Goal: Task Accomplishment & Management: Use online tool/utility

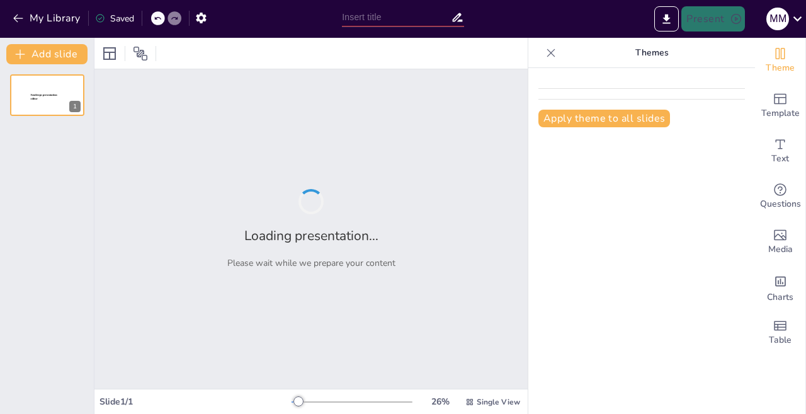
type input "New Sendsteps"
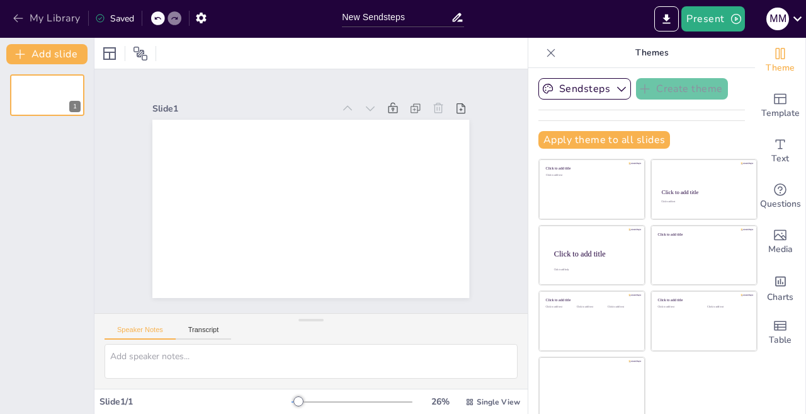
click at [16, 13] on icon "button" at bounding box center [18, 18] width 13 height 13
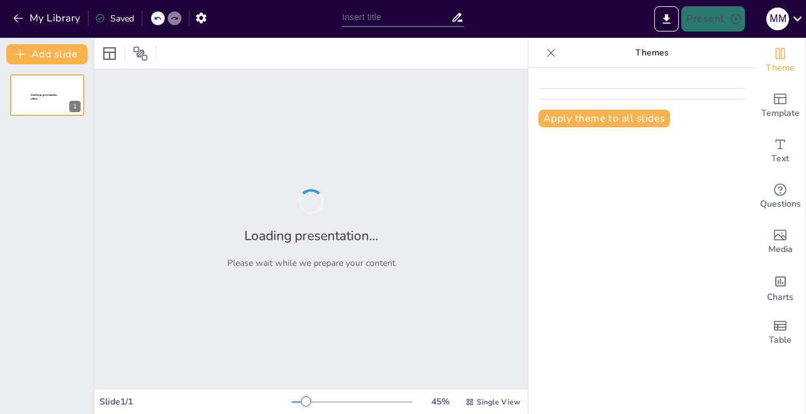
type input "Analisis Sengketa Tanah Letter C.428: [PERSON_NAME] vs. PT. Jaya Real Property …"
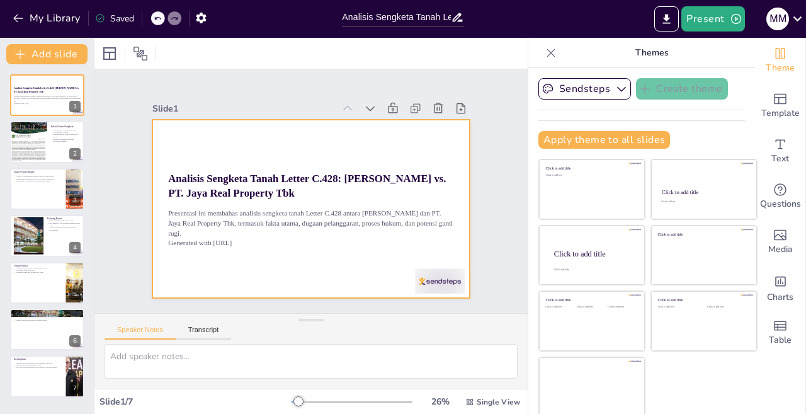
scroll to position [3, 0]
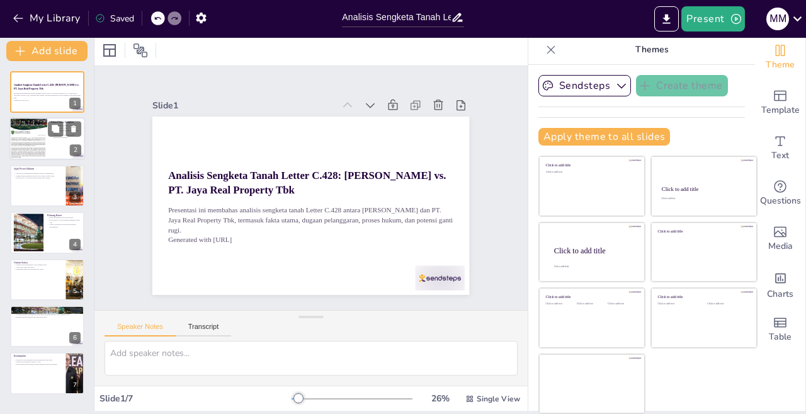
click at [46, 146] on div at bounding box center [28, 139] width 38 height 54
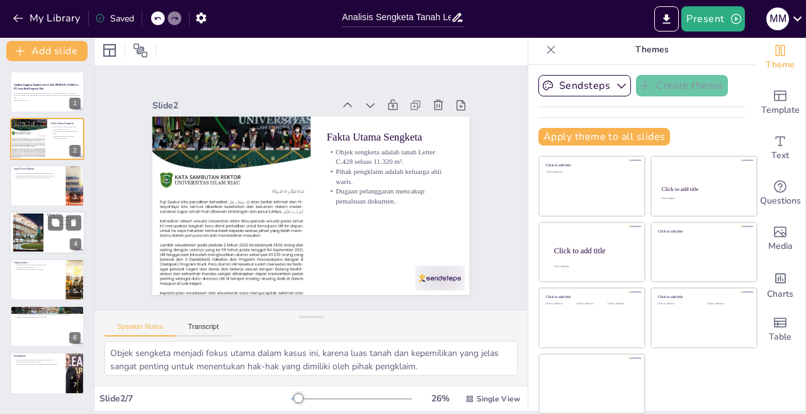
click at [32, 217] on div at bounding box center [27, 232] width 57 height 38
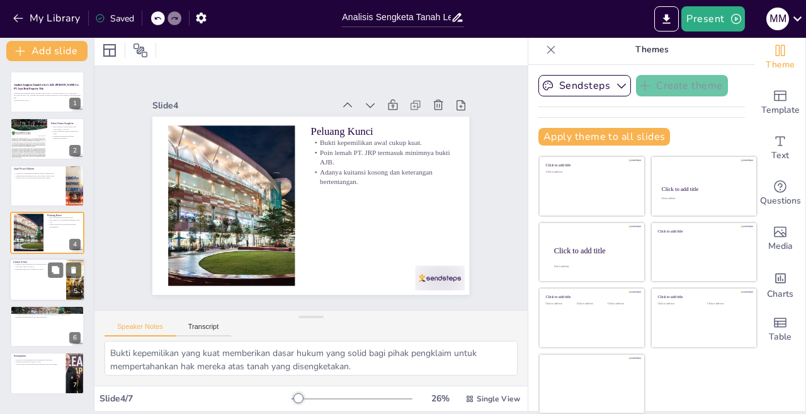
drag, startPoint x: 22, startPoint y: 298, endPoint x: 36, endPoint y: 285, distance: 19.2
click at [23, 298] on div "Usulan Solusi Mediasi formal difasilitasi oleh lembaga netral. Audit legal tana…" at bounding box center [47, 279] width 76 height 43
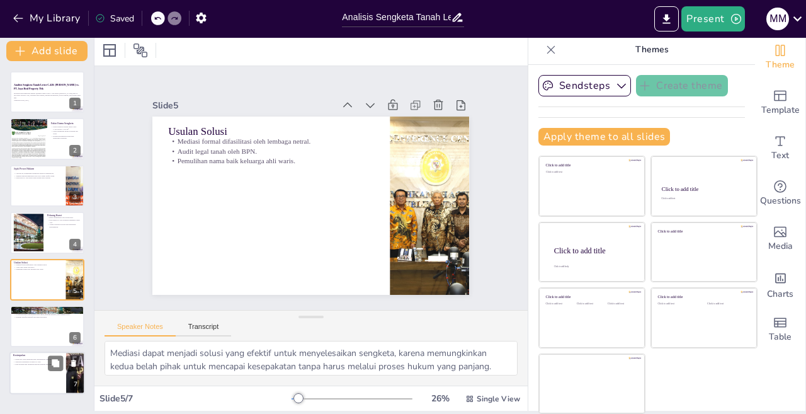
click at [26, 355] on p "Kesimpulan" at bounding box center [37, 355] width 49 height 4
type textarea "Bukti kepemilikan yang kuat menjadi faktor penentu dalam menentukan hak atas ta…"
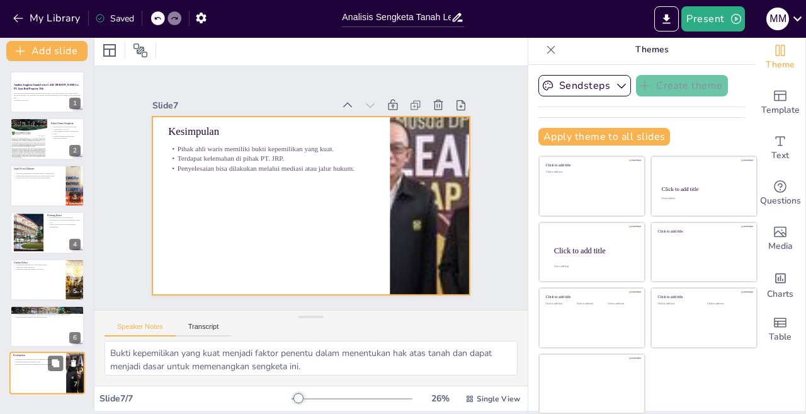
click at [39, 382] on div at bounding box center [47, 373] width 76 height 43
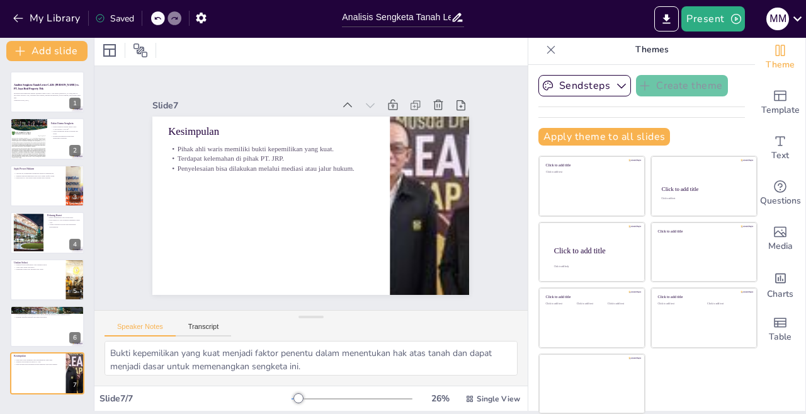
scroll to position [0, 0]
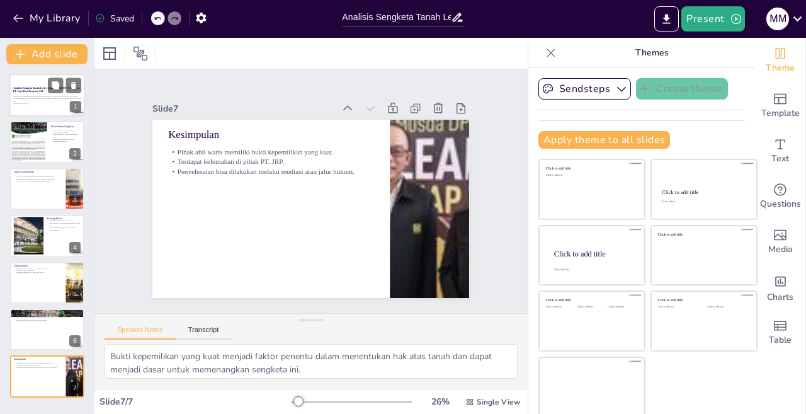
click at [31, 100] on p "Presentasi ini membahas analisis sengketa tanah Letter C.428 antara Alin bin Em…" at bounding box center [47, 98] width 68 height 7
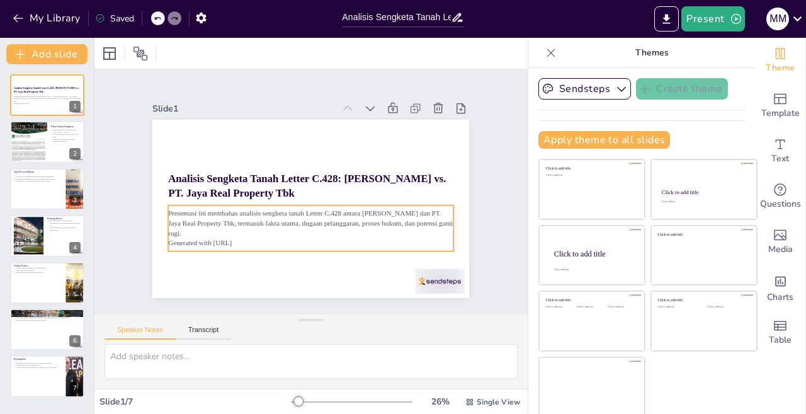
click at [179, 211] on p "Presentasi ini membahas analisis sengketa tanah Letter C.428 antara Alin bin Em…" at bounding box center [311, 223] width 285 height 30
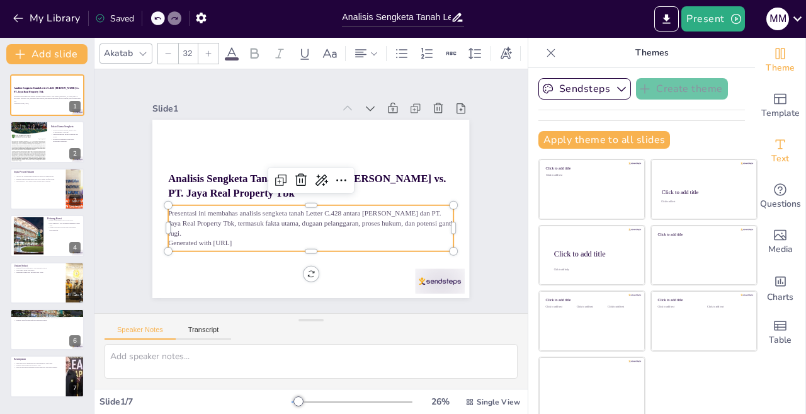
click at [771, 160] on span "Text" at bounding box center [780, 159] width 18 height 14
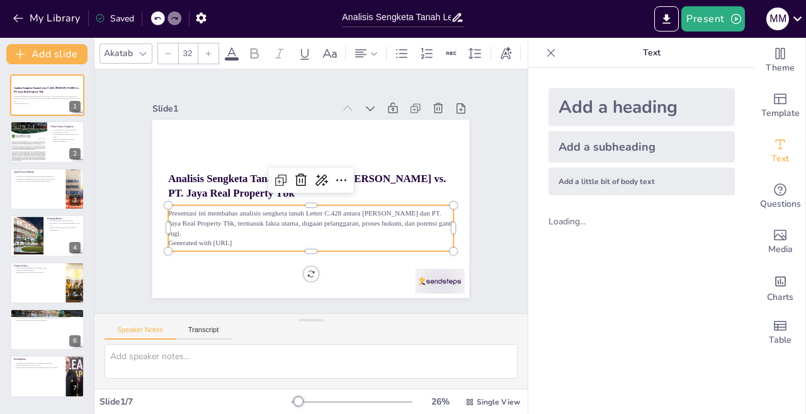
click at [625, 147] on div "Add a subheading" at bounding box center [641, 146] width 186 height 31
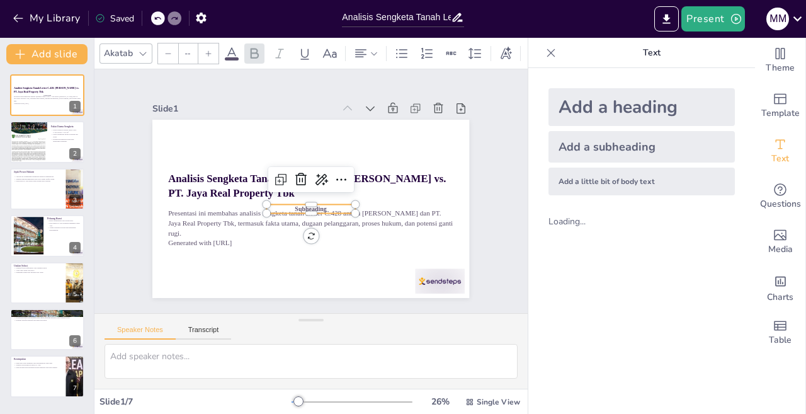
type input "38"
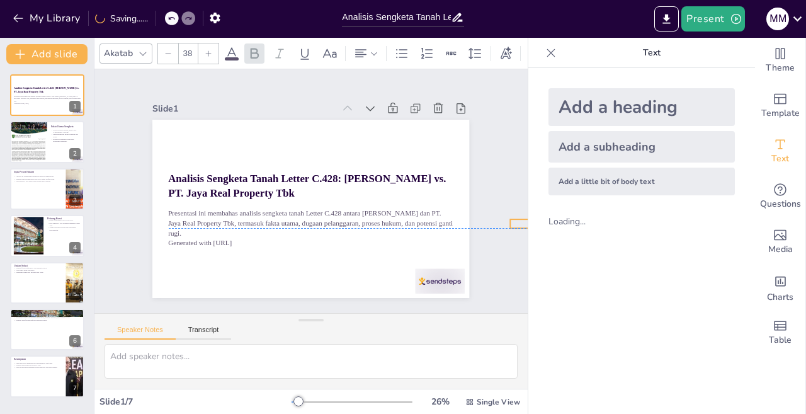
drag, startPoint x: 307, startPoint y: 203, endPoint x: 511, endPoint y: 240, distance: 207.4
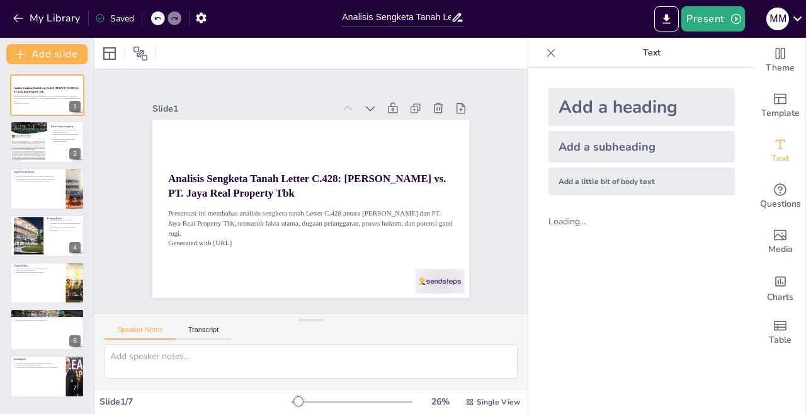
click at [157, 14] on icon at bounding box center [158, 18] width 8 height 8
click at [153, 21] on div "My Library Saving......" at bounding box center [113, 17] width 227 height 23
click at [154, 16] on icon at bounding box center [158, 18] width 8 height 8
click at [153, 16] on div at bounding box center [158, 18] width 14 height 14
click at [545, 59] on icon at bounding box center [551, 53] width 13 height 13
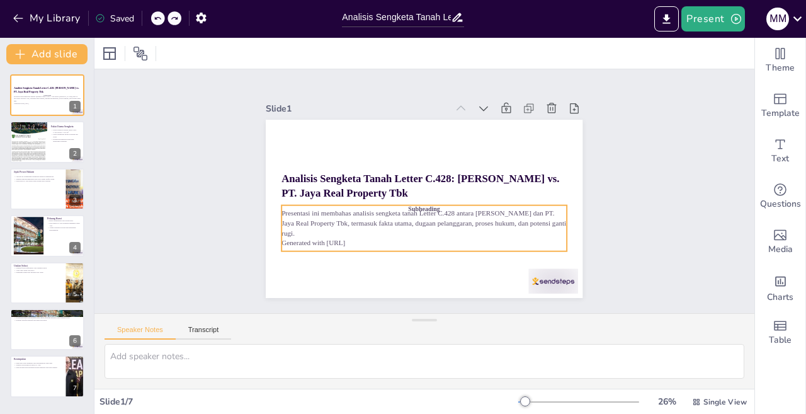
click at [338, 237] on p "Generated with [URL]" at bounding box center [418, 243] width 285 height 40
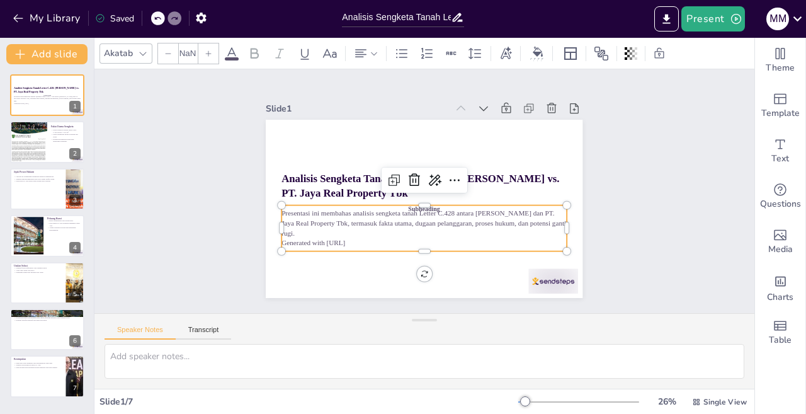
type input "32"
click at [314, 227] on p "Presentasi ini membahas analisis sengketa tanah Letter C.428 antara Alin bin Em…" at bounding box center [424, 223] width 285 height 30
click at [680, 222] on div "Slide 1 Analisis Sengketa Tanah Letter C.428: Kasus Alin bin Embing vs. PT. Jay…" at bounding box center [424, 192] width 693 height 542
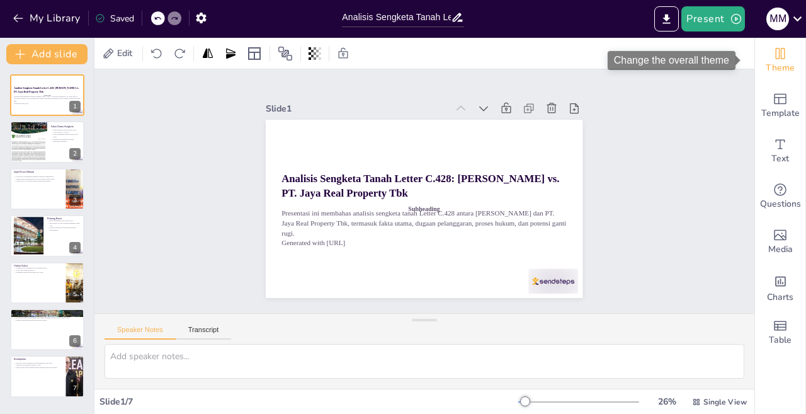
click at [771, 64] on span "Theme" at bounding box center [780, 68] width 29 height 14
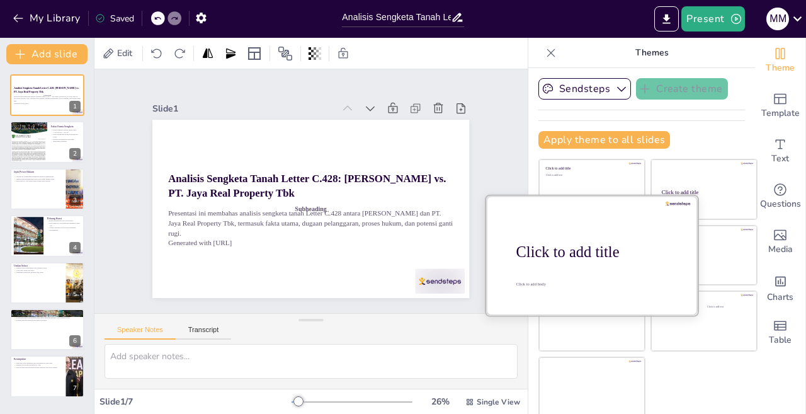
click at [548, 266] on div at bounding box center [592, 254] width 212 height 119
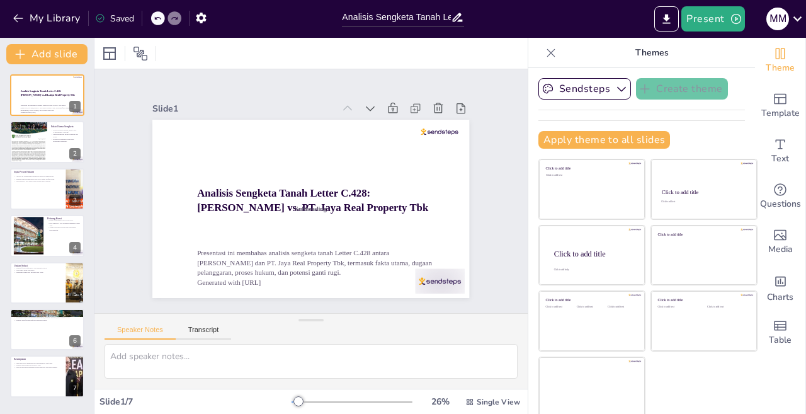
click at [84, 140] on div "Analisis Sengketa Tanah Letter C.428: Kasus Alin bin Embing vs. PT. Jaya Real P…" at bounding box center [47, 235] width 94 height 323
click at [57, 187] on div at bounding box center [47, 189] width 76 height 43
type textarea "Pengakuan sengketa administrasi oleh Kemendagri menunjukkan bahwa ada pengakuan…"
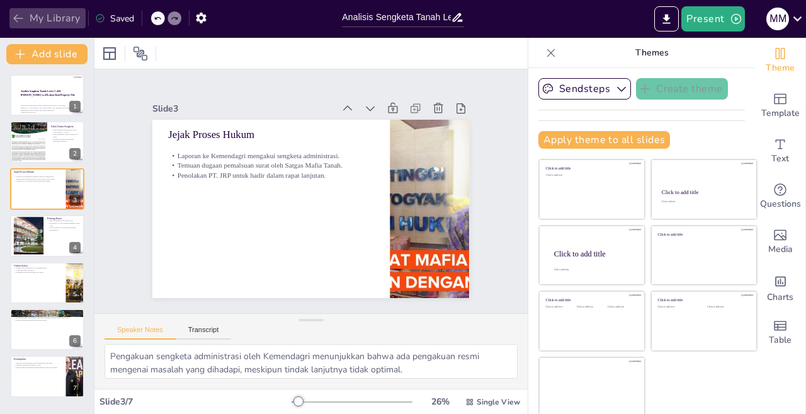
click at [15, 16] on icon "button" at bounding box center [18, 18] width 13 height 13
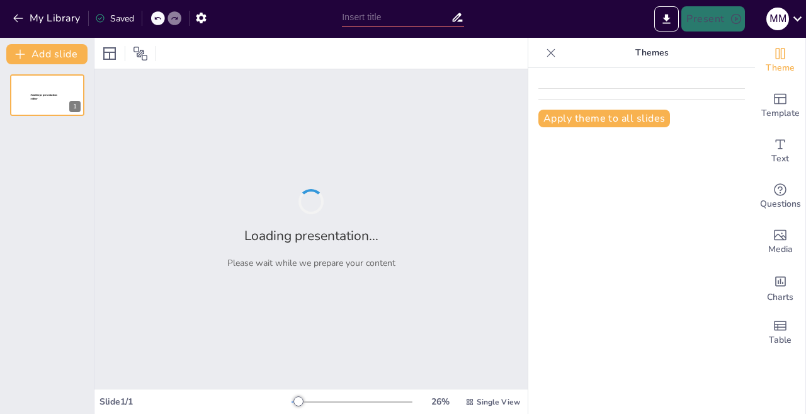
type input "Analisis Sengketa Tanah Letter C.428: Tantangan dan Peluang Hukum"
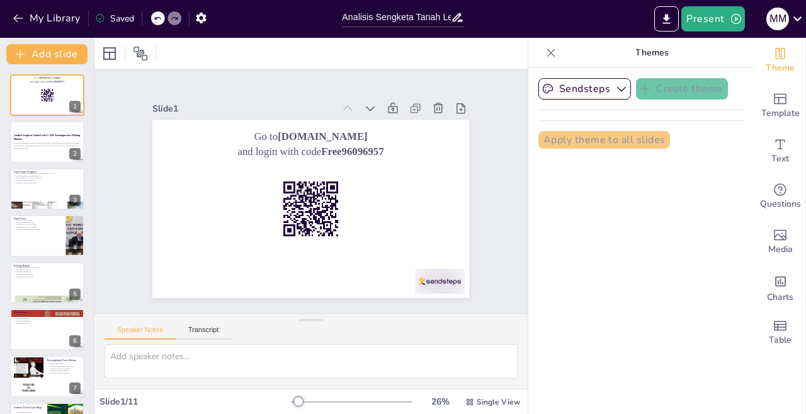
checkbox input "true"
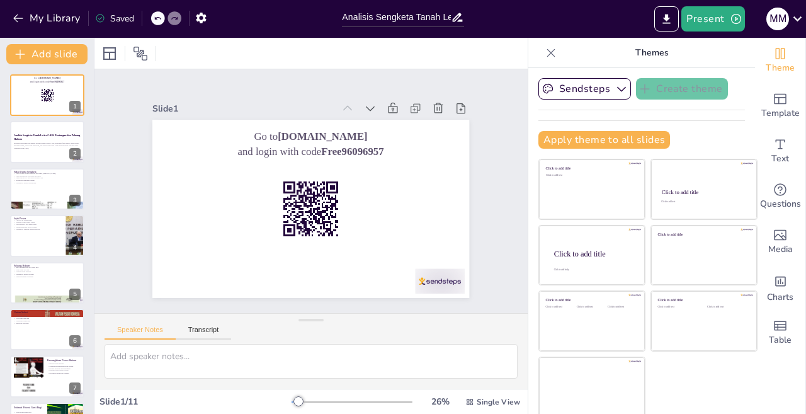
checkbox input "true"
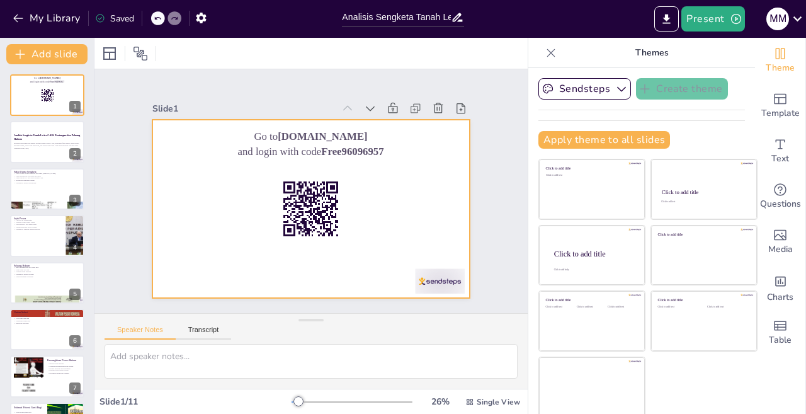
checkbox input "true"
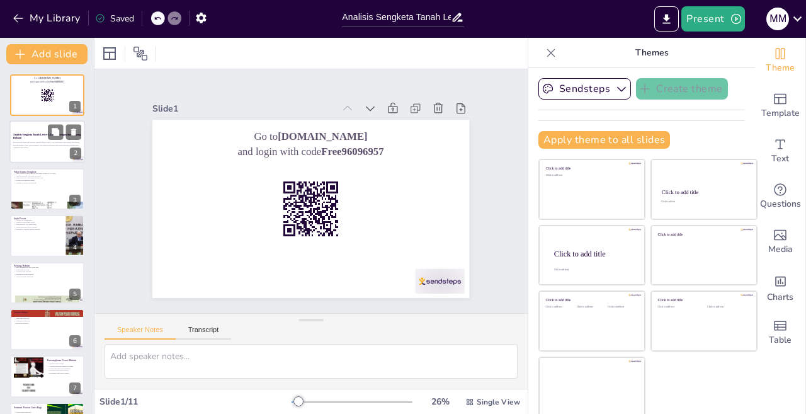
checkbox input "true"
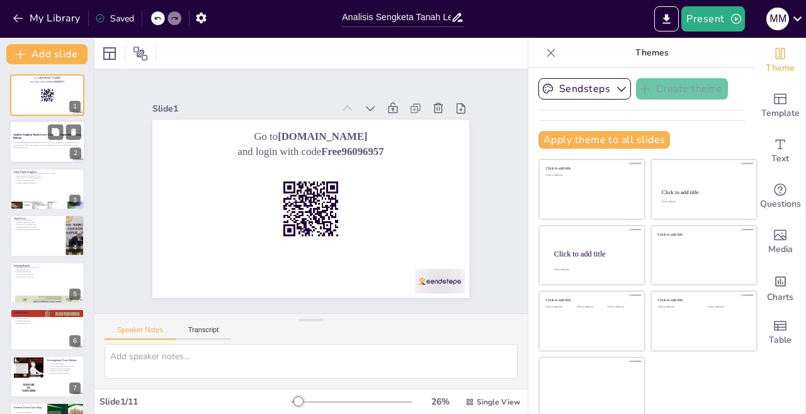
checkbox input "true"
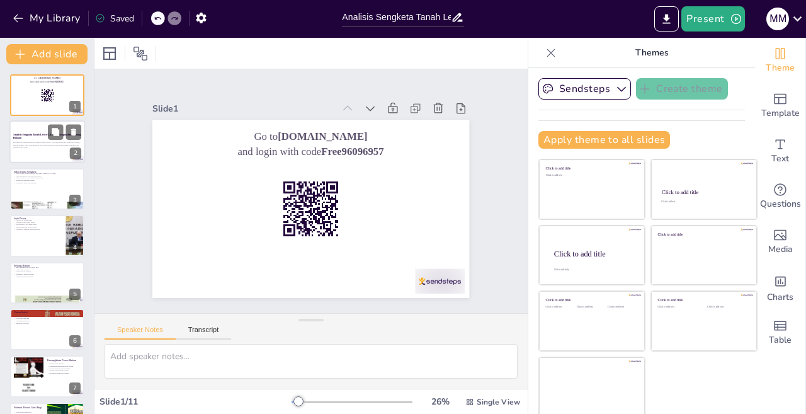
checkbox input "true"
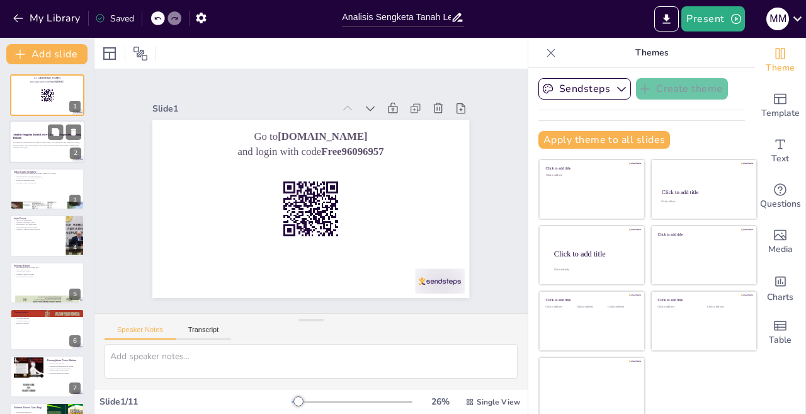
click at [37, 147] on p "Generated with [URL]" at bounding box center [47, 148] width 68 height 3
checkbox input "true"
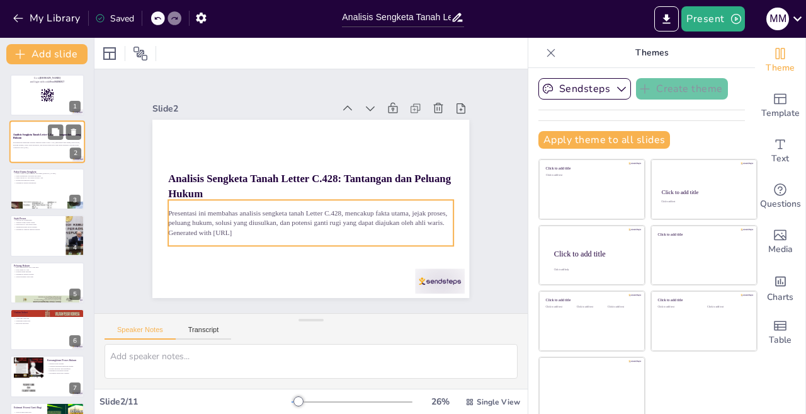
checkbox input "true"
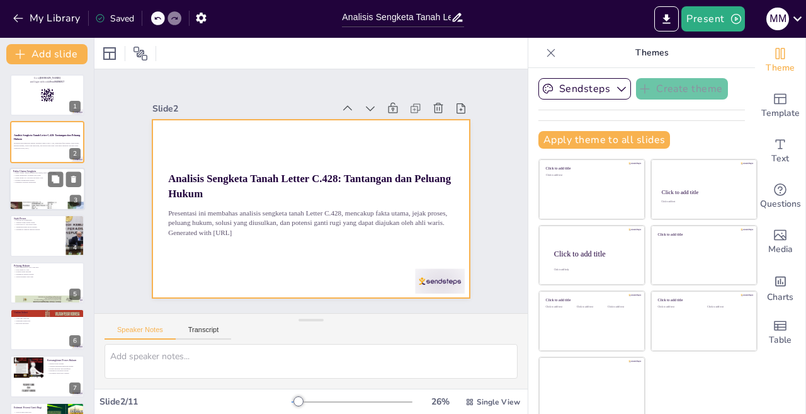
checkbox input "true"
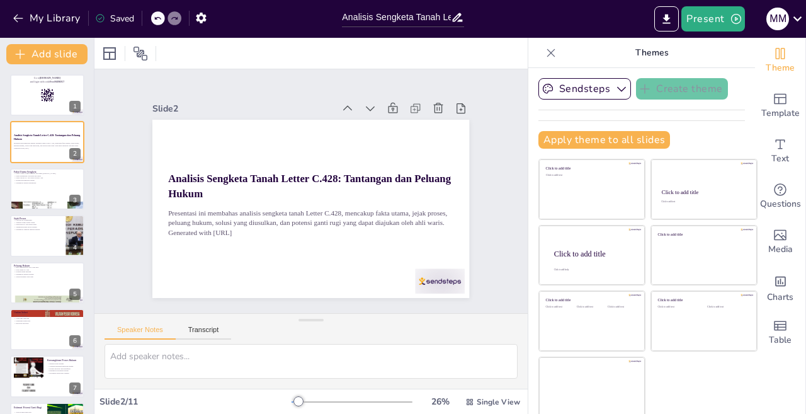
checkbox input "true"
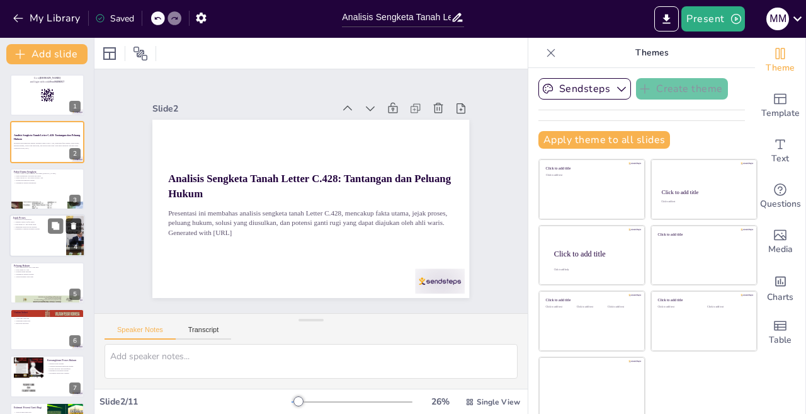
checkbox input "true"
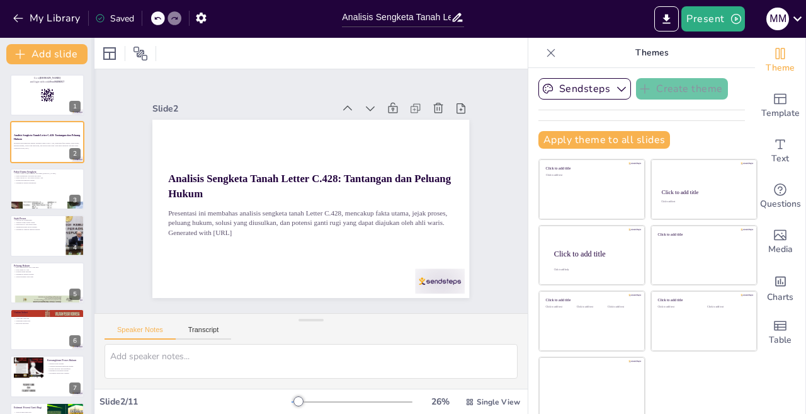
checkbox input "true"
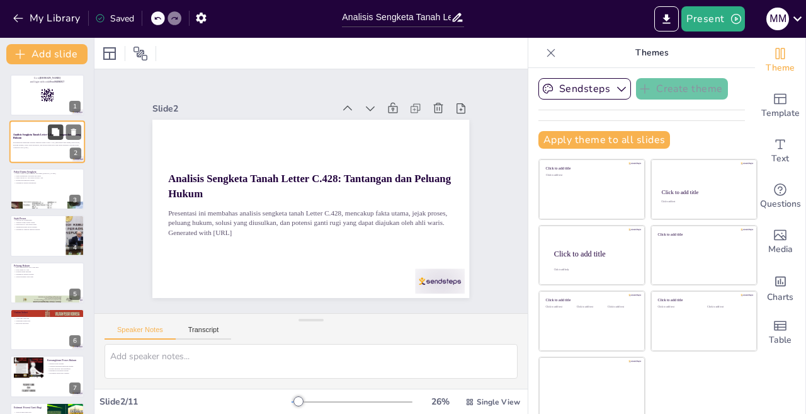
checkbox input "true"
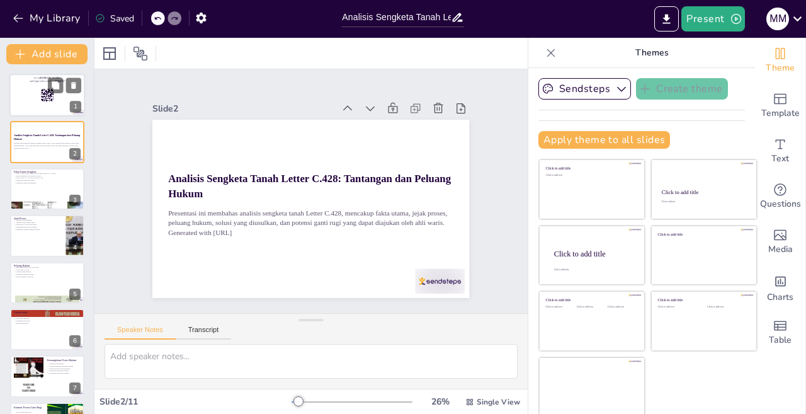
checkbox input "true"
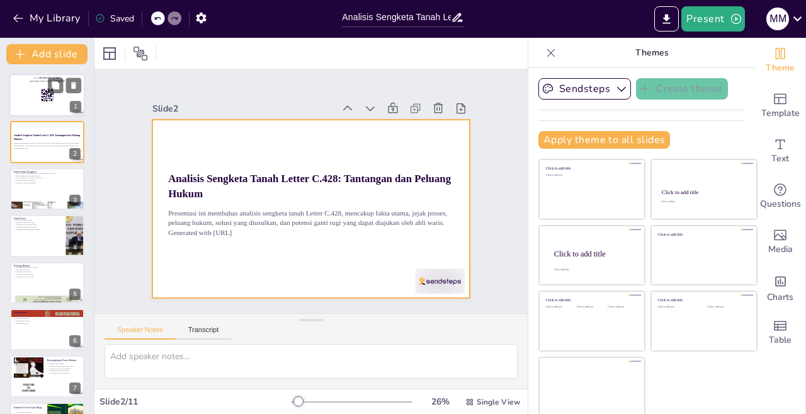
checkbox input "true"
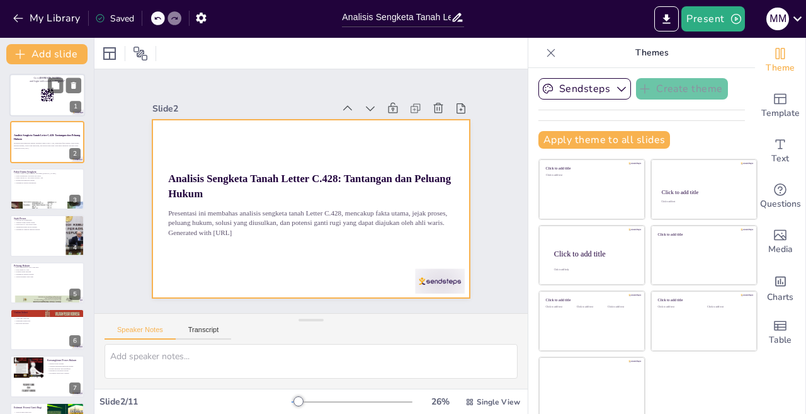
checkbox input "true"
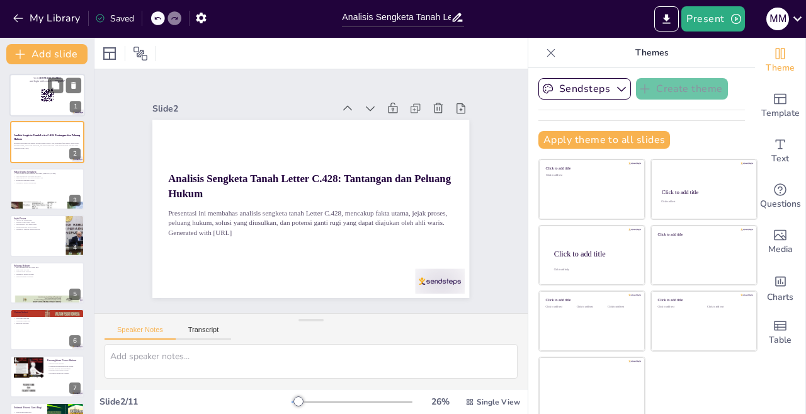
click at [33, 105] on div at bounding box center [47, 95] width 76 height 43
checkbox input "true"
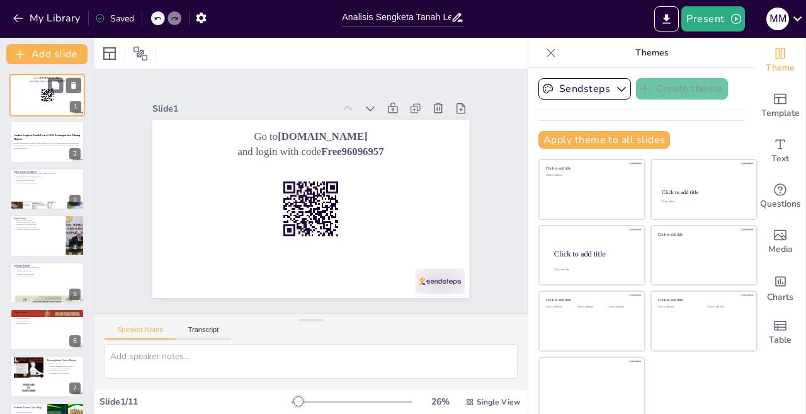
checkbox input "true"
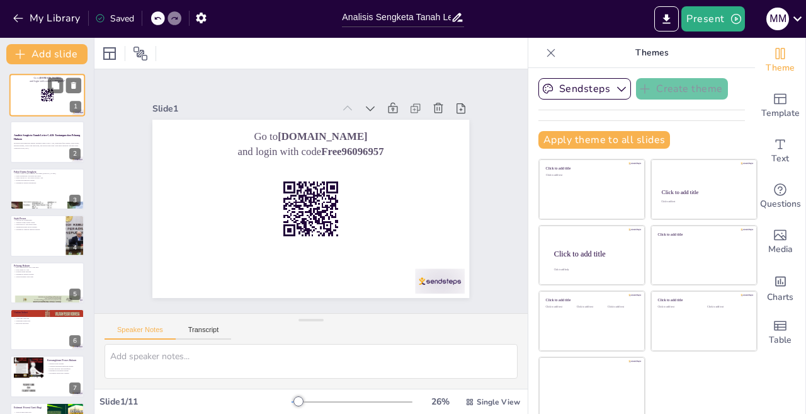
checkbox input "true"
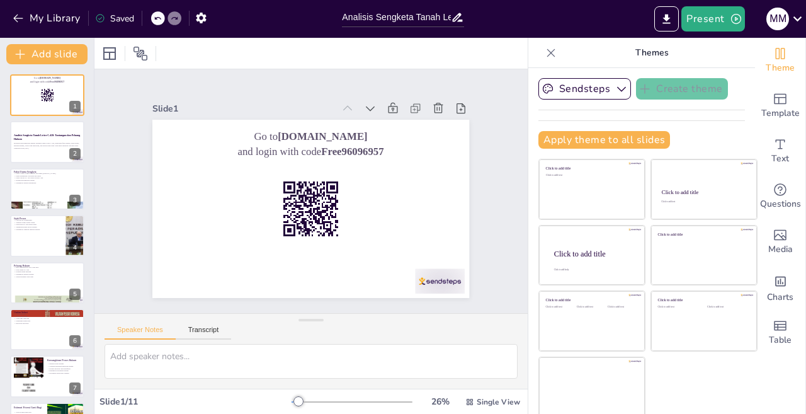
checkbox input "true"
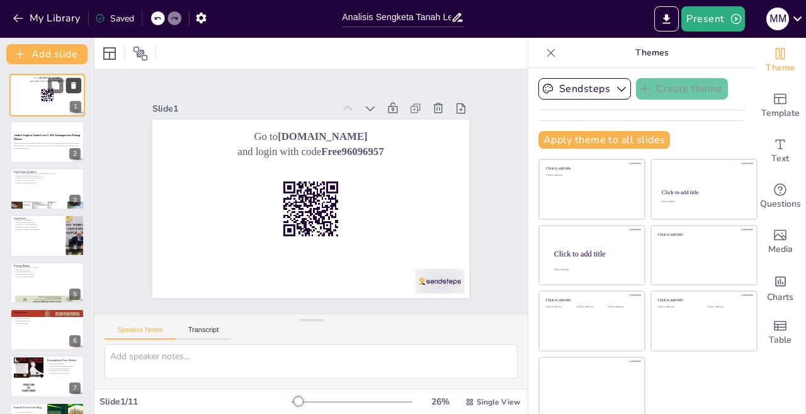
checkbox input "true"
click at [74, 86] on icon at bounding box center [73, 85] width 5 height 7
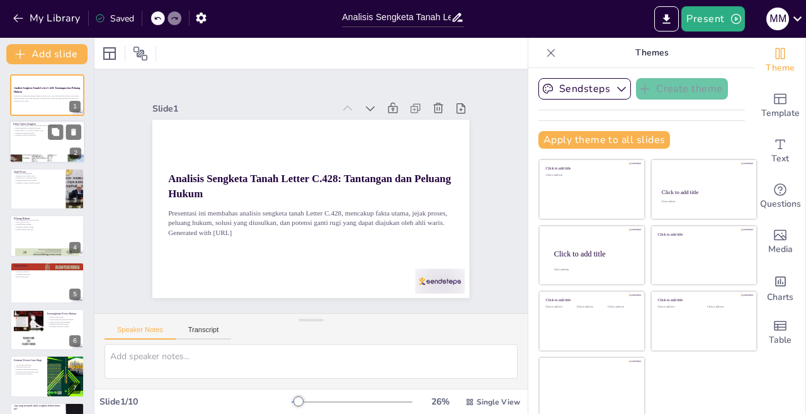
checkbox input "true"
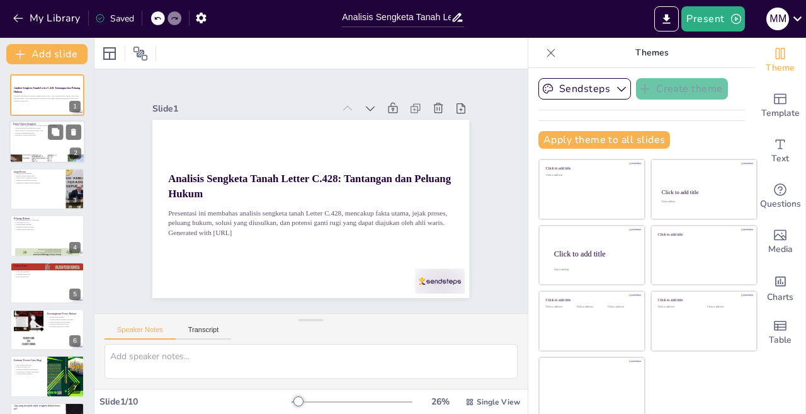
checkbox input "true"
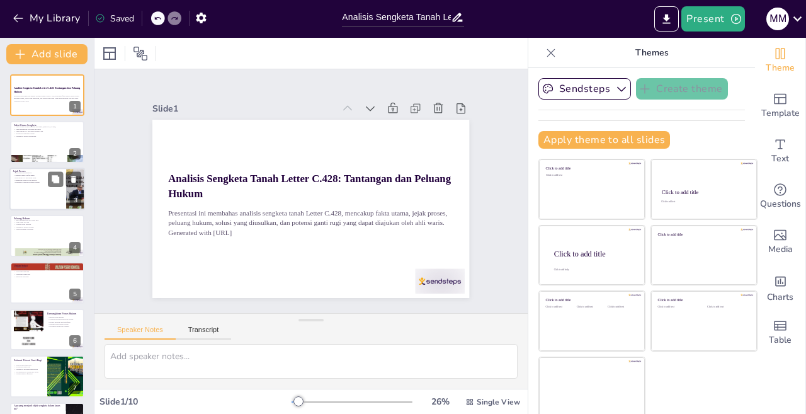
checkbox input "true"
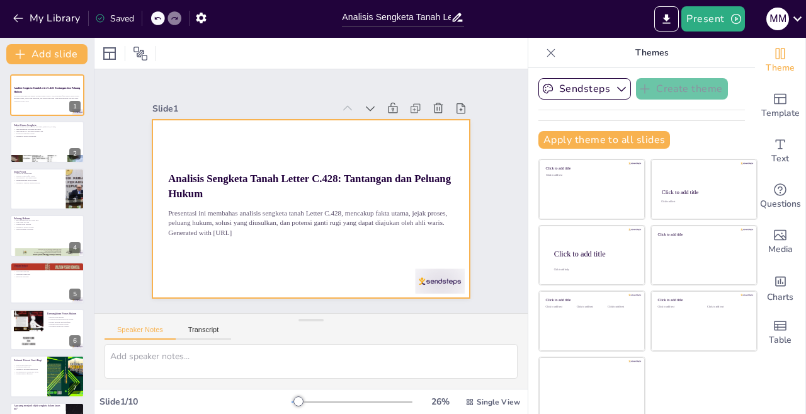
checkbox input "true"
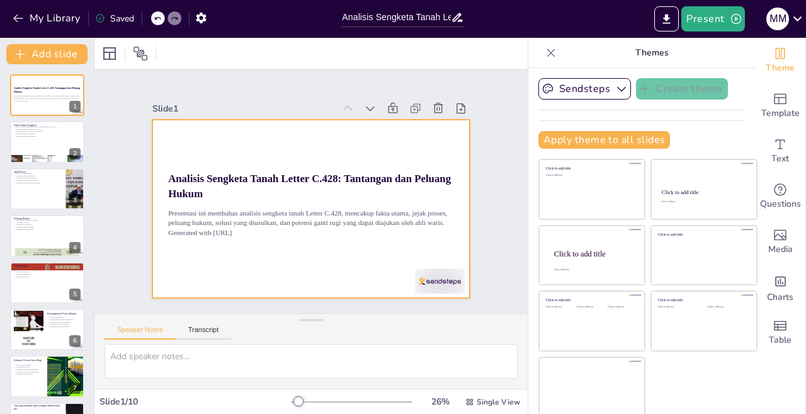
checkbox input "true"
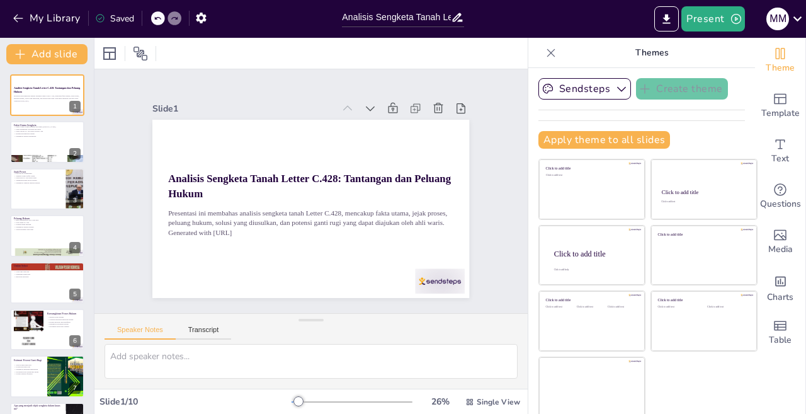
checkbox input "true"
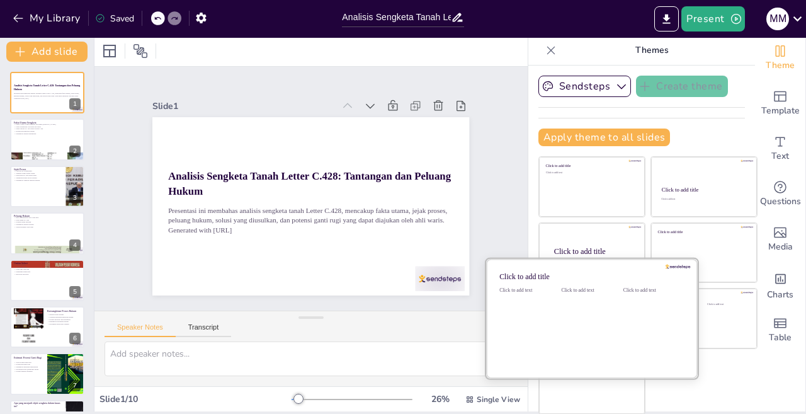
scroll to position [3, 0]
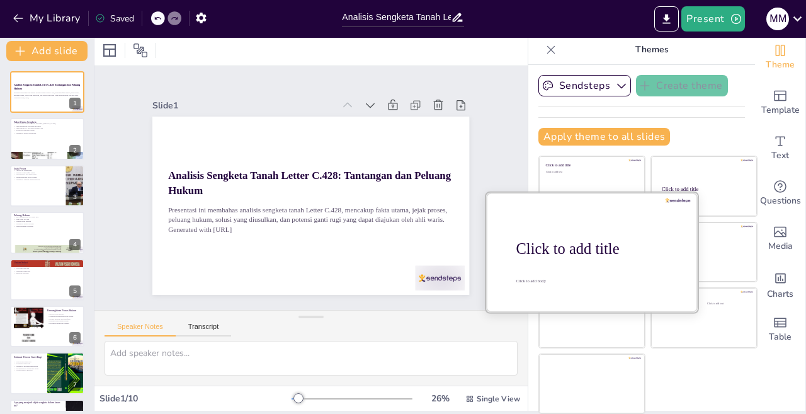
click at [561, 232] on div at bounding box center [592, 251] width 212 height 119
checkbox input "true"
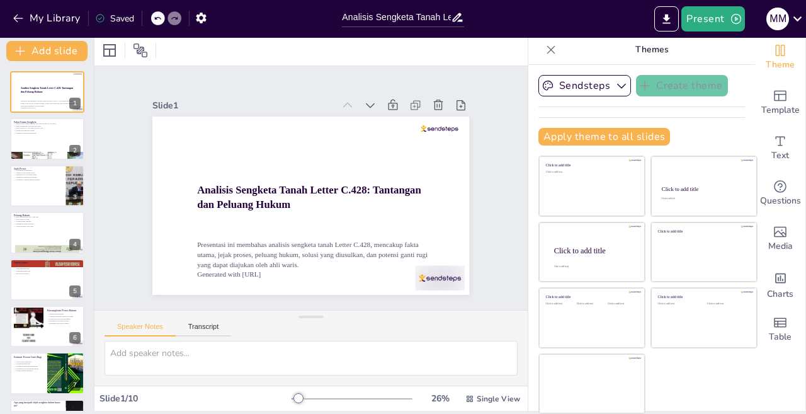
checkbox input "true"
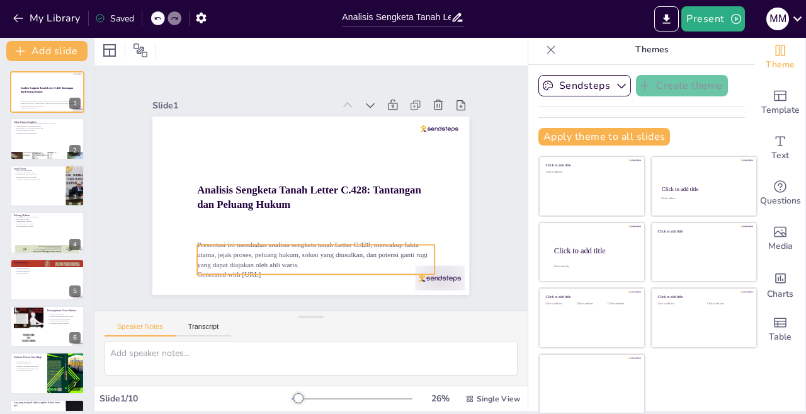
checkbox input "true"
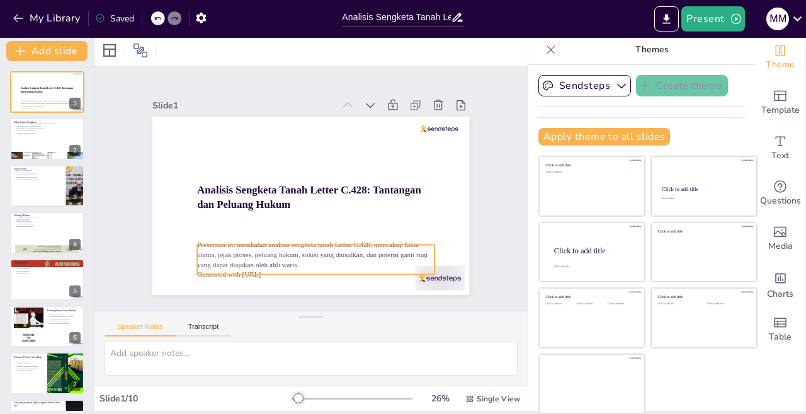
checkbox input "true"
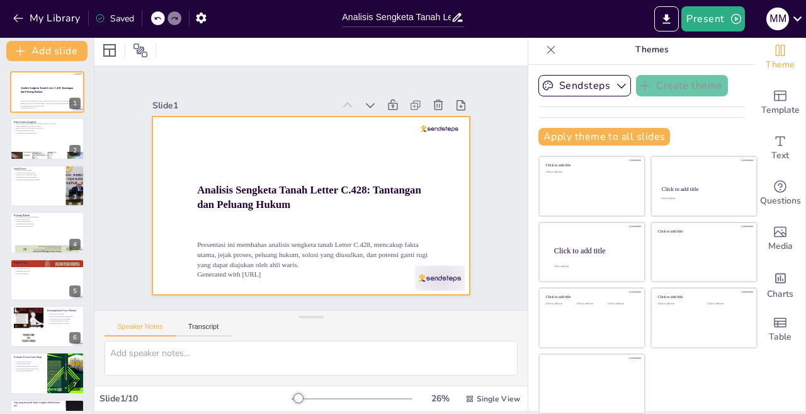
checkbox input "true"
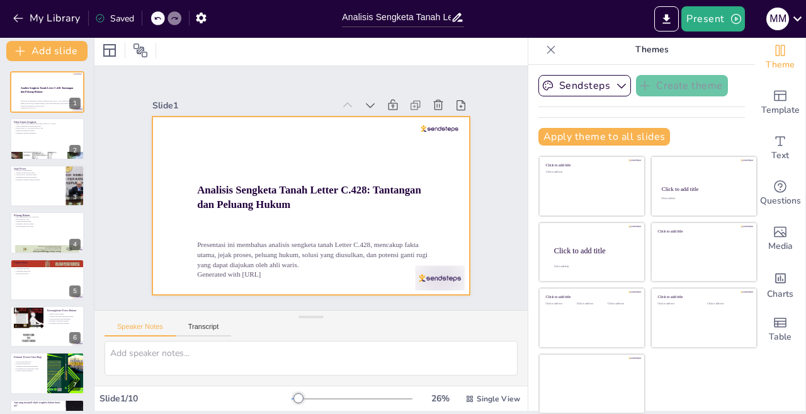
checkbox input "true"
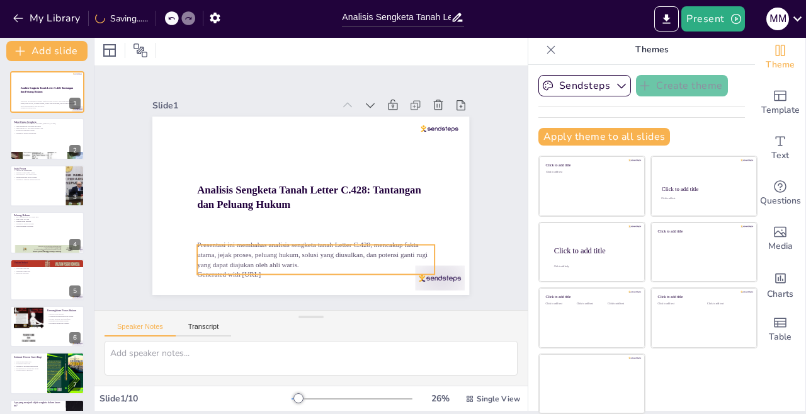
checkbox input "true"
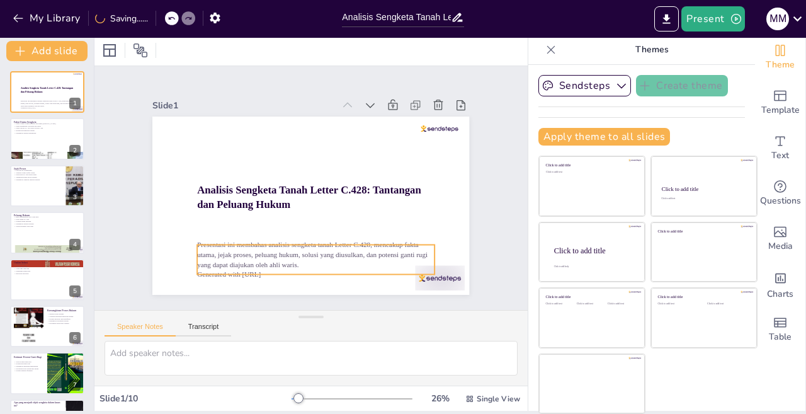
checkbox input "true"
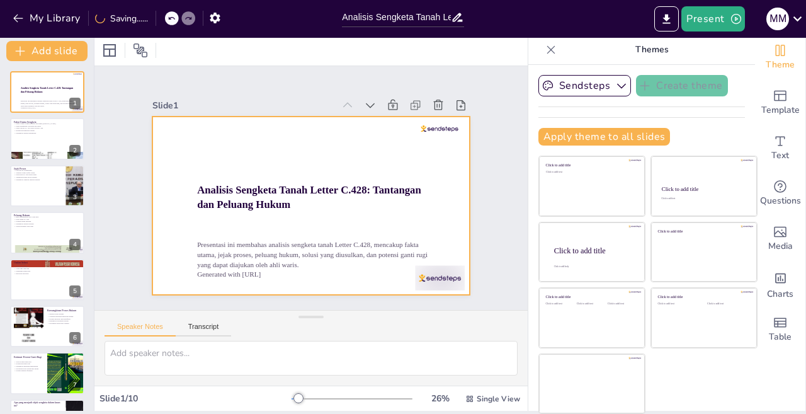
checkbox input "true"
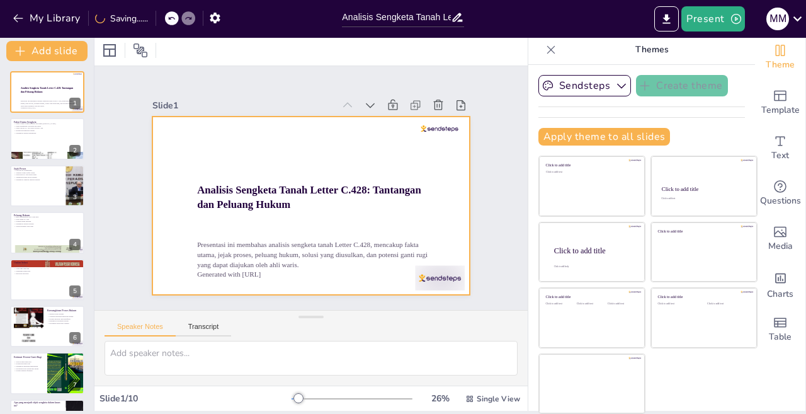
checkbox input "true"
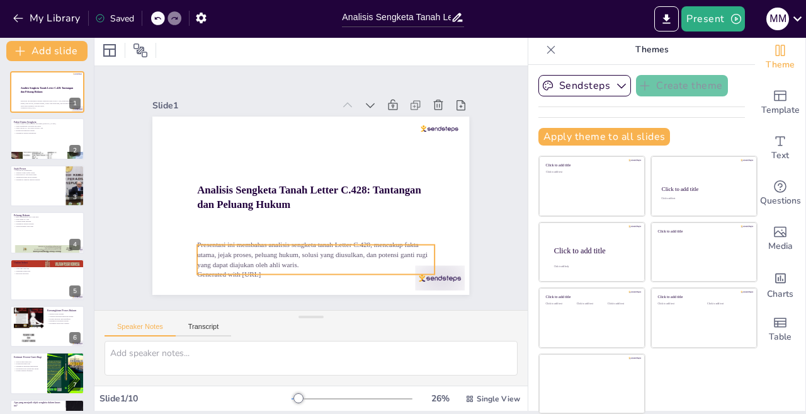
checkbox input "true"
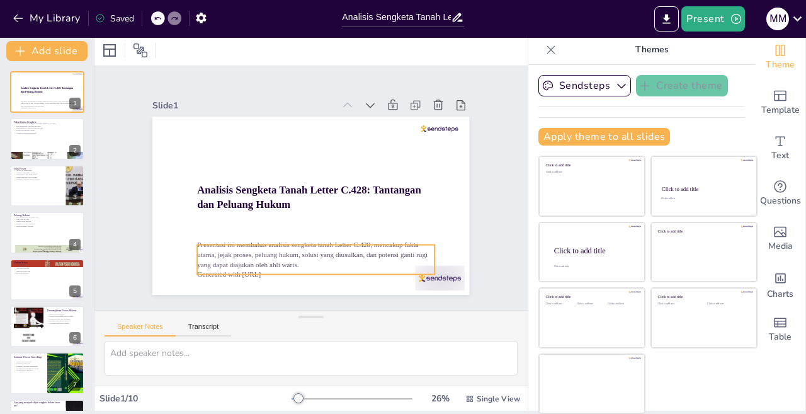
checkbox input "true"
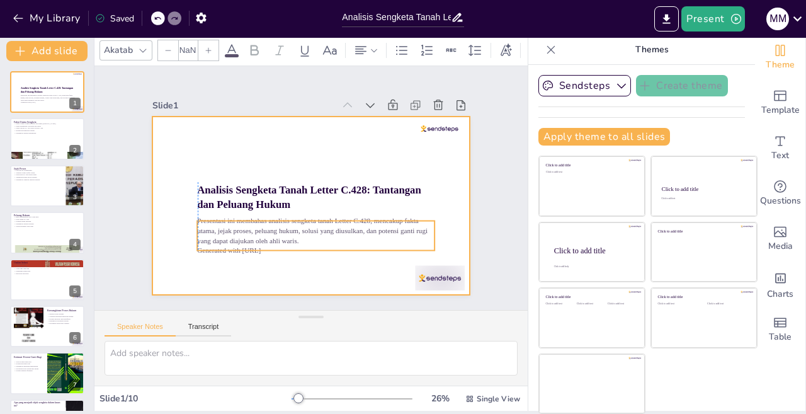
checkbox input "true"
type input "32"
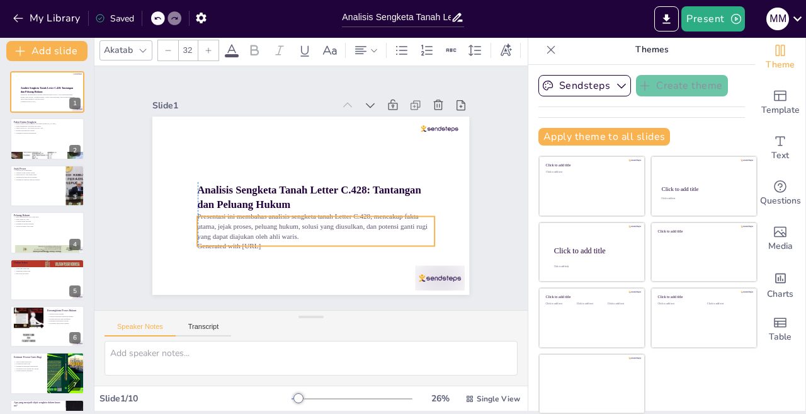
checkbox input "true"
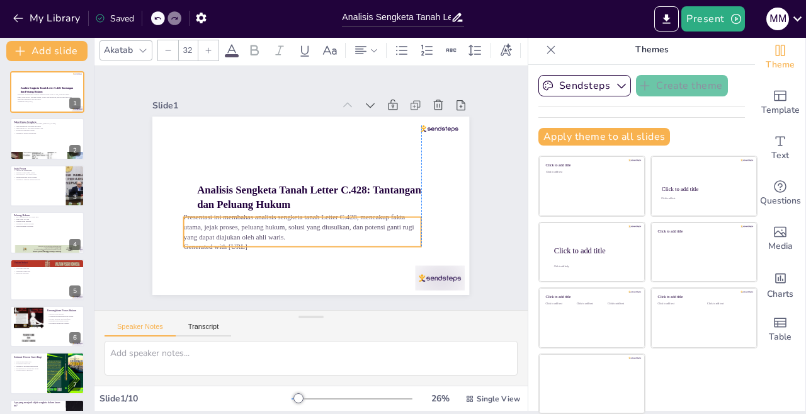
checkbox input "true"
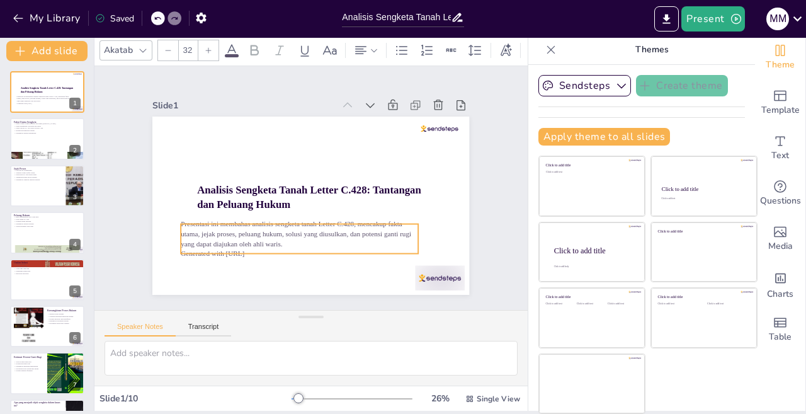
checkbox input "true"
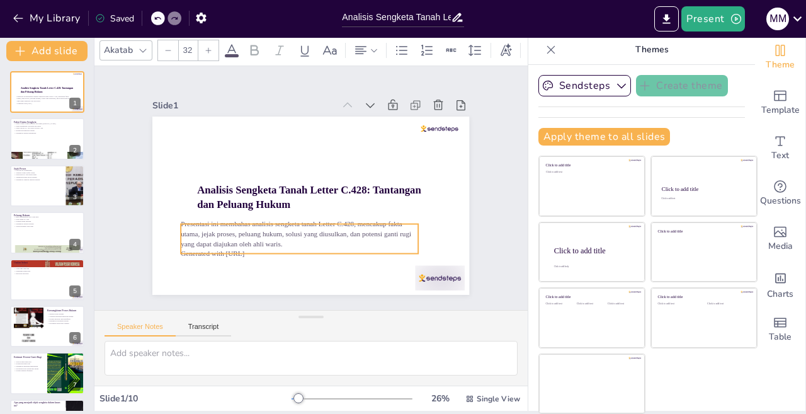
checkbox input "true"
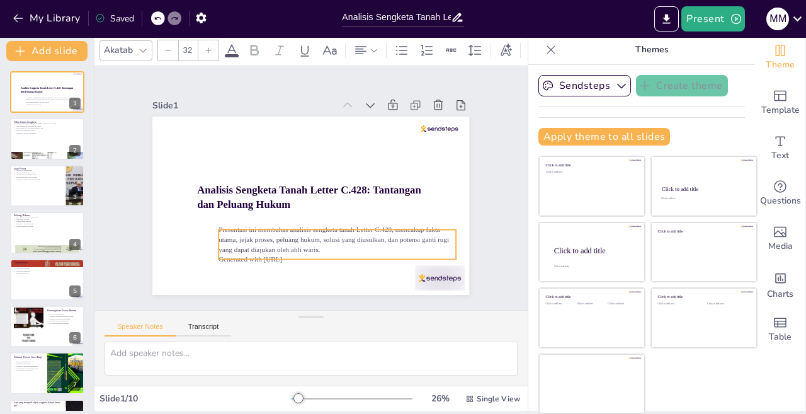
checkbox input "true"
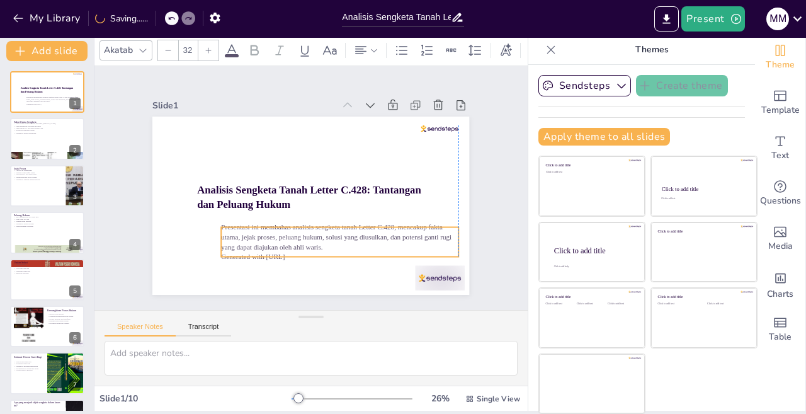
checkbox input "true"
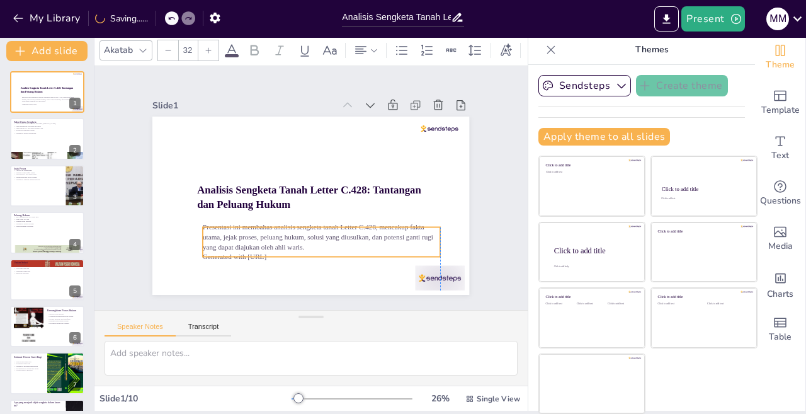
checkbox input "true"
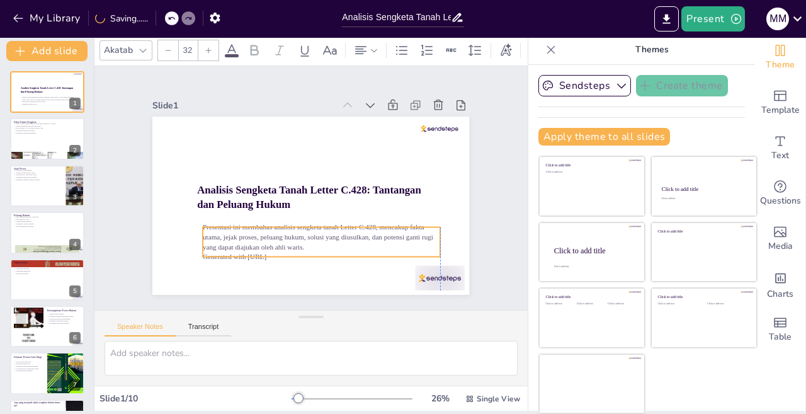
checkbox input "true"
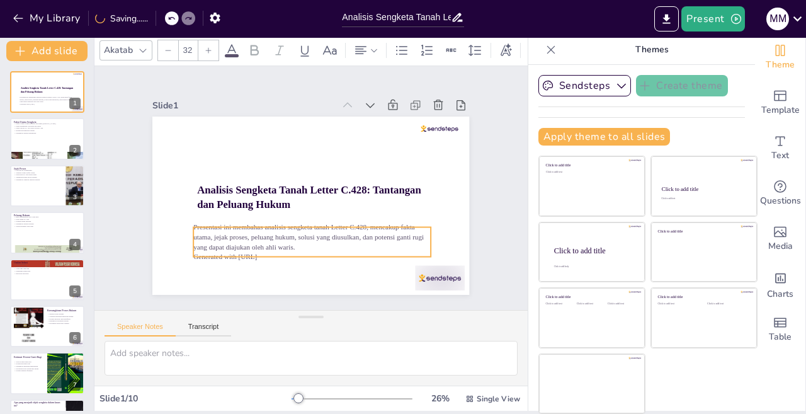
checkbox input "true"
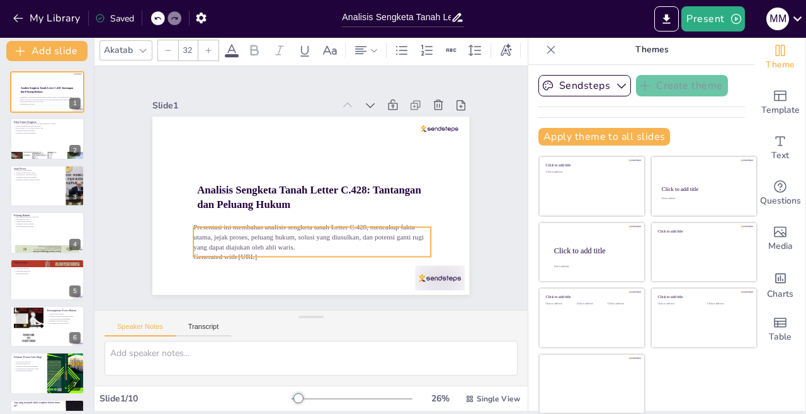
checkbox input "true"
drag, startPoint x: 280, startPoint y: 246, endPoint x: 280, endPoint y: 228, distance: 18.3
click at [280, 228] on p "Presentasi ini membahas analisis sengketa tanah Letter C.428, mencakup fakta ut…" at bounding box center [264, 174] width 123 height 229
checkbox input "true"
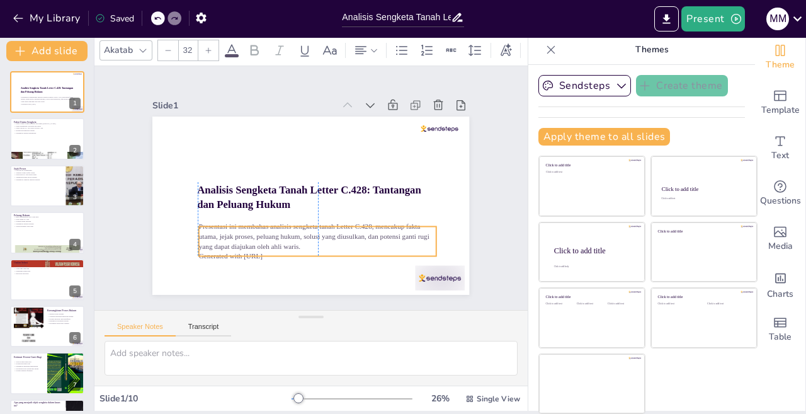
checkbox input "true"
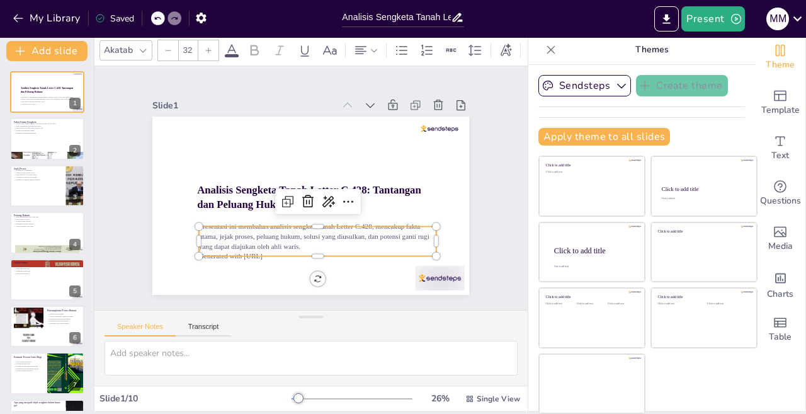
click at [467, 214] on div "Slide 1 Analisis Sengketa Tanah Letter C.428: Tantangan dan Peluang Hukum Prese…" at bounding box center [311, 188] width 431 height 418
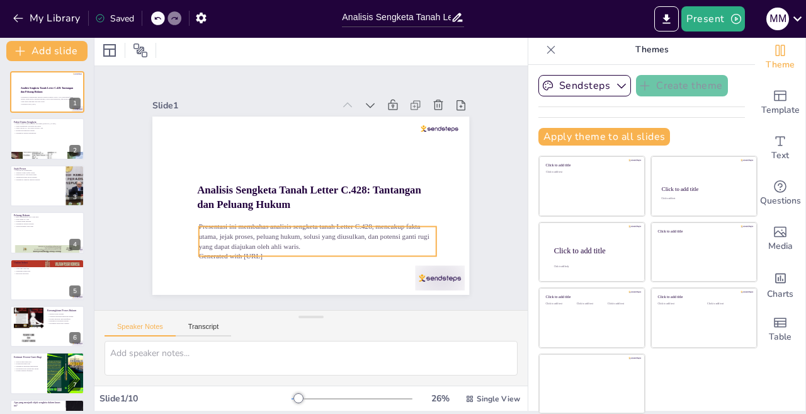
click at [261, 152] on p "Generated with [URL]" at bounding box center [290, 122] width 234 height 59
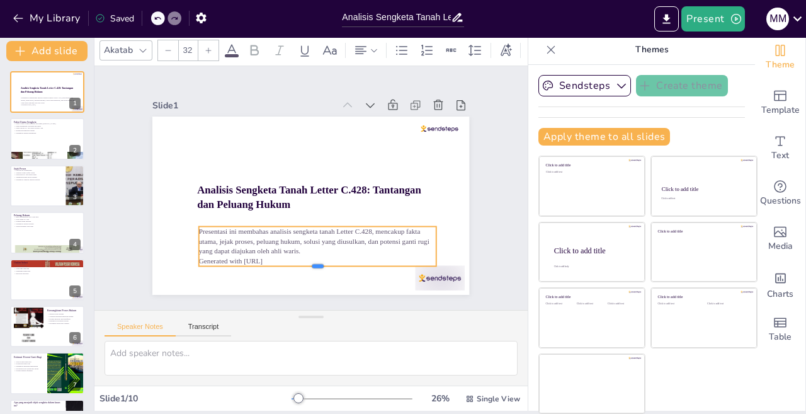
drag, startPoint x: 297, startPoint y: 252, endPoint x: 299, endPoint y: 244, distance: 8.0
click at [304, 235] on div "Analisis Sengketa Tanah Letter C.428: Tantangan dan Peluang Hukum Presentasi in…" at bounding box center [298, 200] width 344 height 355
click at [486, 215] on div "Slide 1 Analisis Sengketa Tanah Letter C.428: Tantangan dan Peluang Hukum Prese…" at bounding box center [311, 188] width 441 height 353
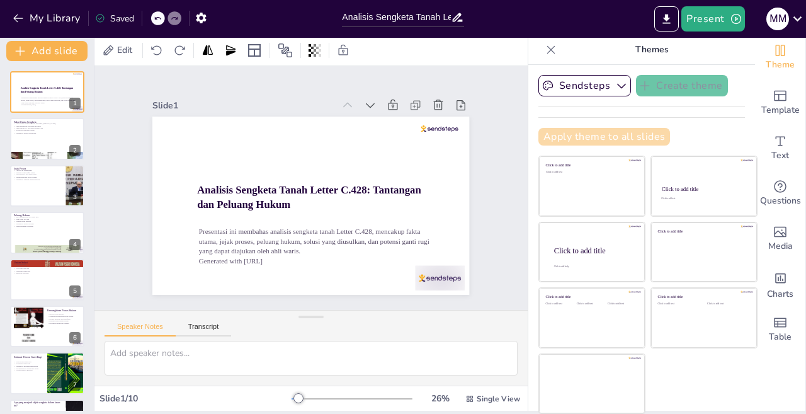
click at [538, 135] on button "Apply theme to all slides" at bounding box center [604, 137] width 132 height 18
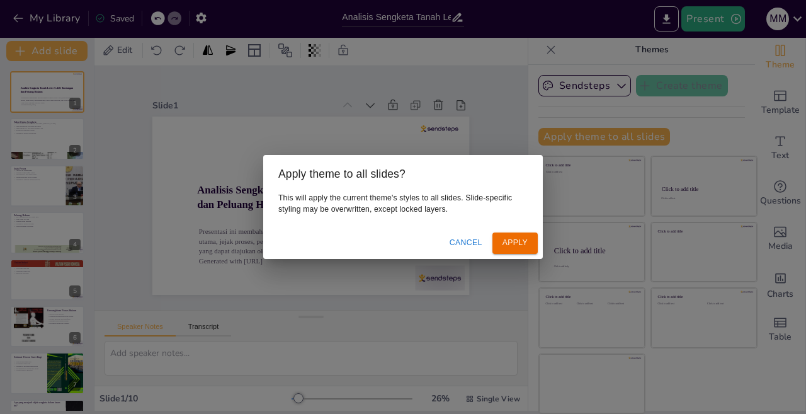
drag, startPoint x: 499, startPoint y: 246, endPoint x: 479, endPoint y: 183, distance: 66.9
click at [502, 241] on button "Apply" at bounding box center [514, 242] width 45 height 21
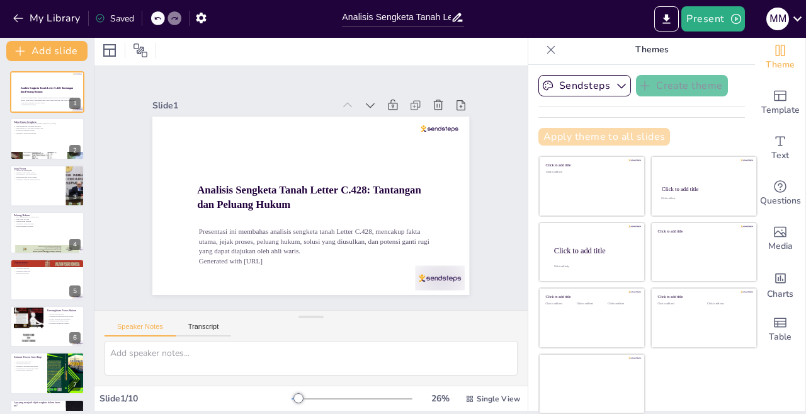
click at [553, 135] on button "Apply theme to all slides" at bounding box center [604, 137] width 132 height 18
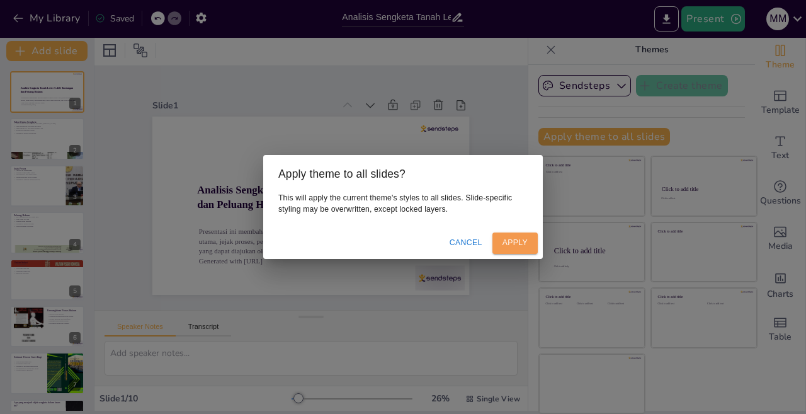
click at [510, 244] on button "Apply" at bounding box center [514, 242] width 45 height 21
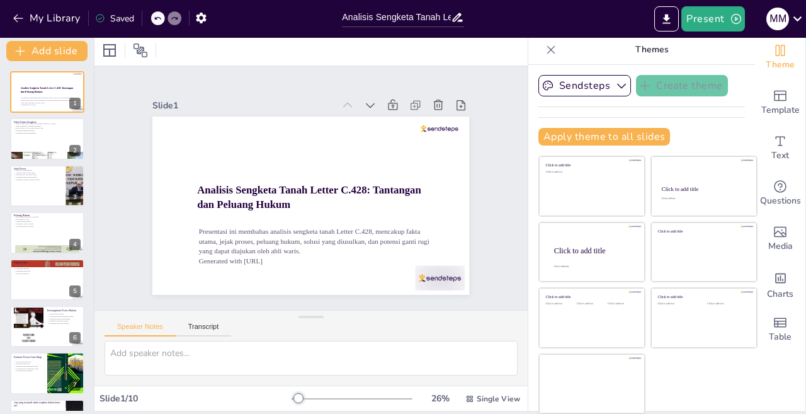
click at [795, 237] on div "Theme Template Text Questions Media Charts Table" at bounding box center [780, 223] width 51 height 376
click at [691, 14] on button "Present" at bounding box center [712, 18] width 63 height 25
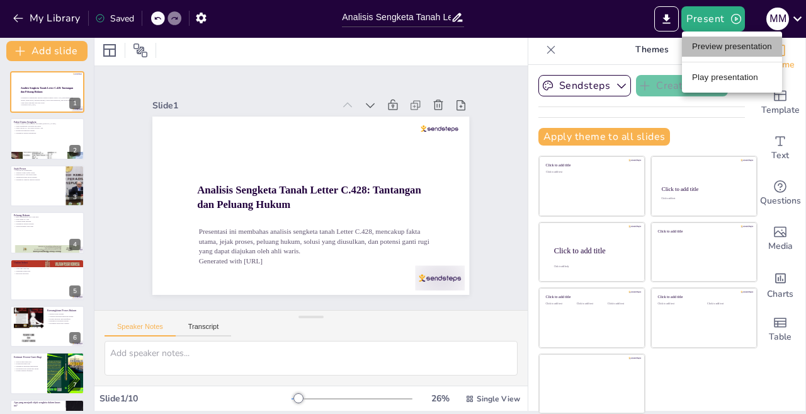
click at [755, 50] on li "Preview presentation" at bounding box center [732, 47] width 100 height 20
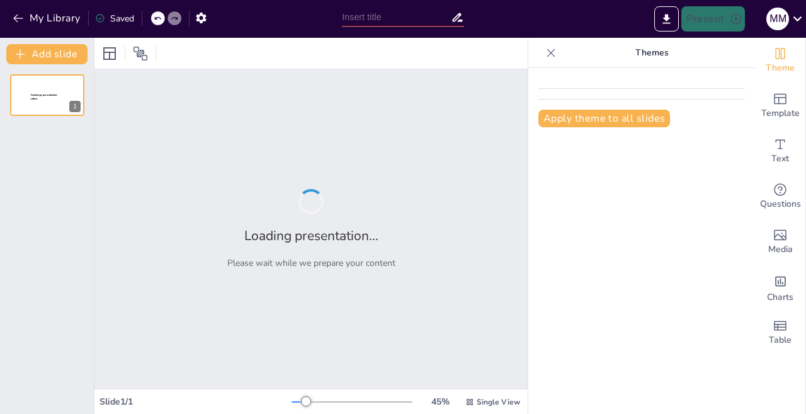
type input "Analisis Sengketa Tanah Letter C.428: Tantangan dan Peluang Hukum"
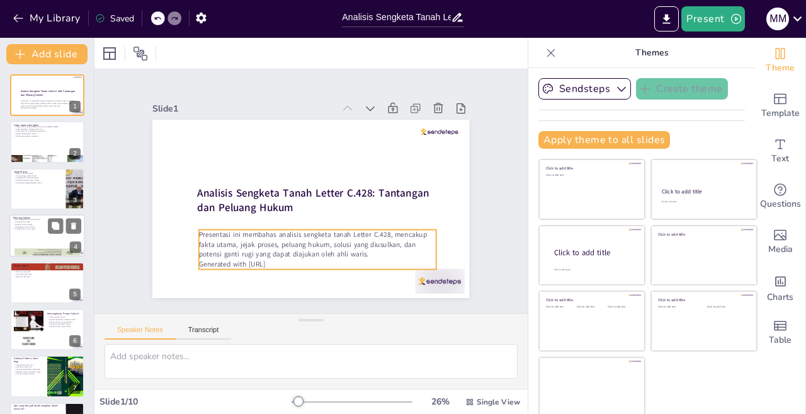
checkbox input "true"
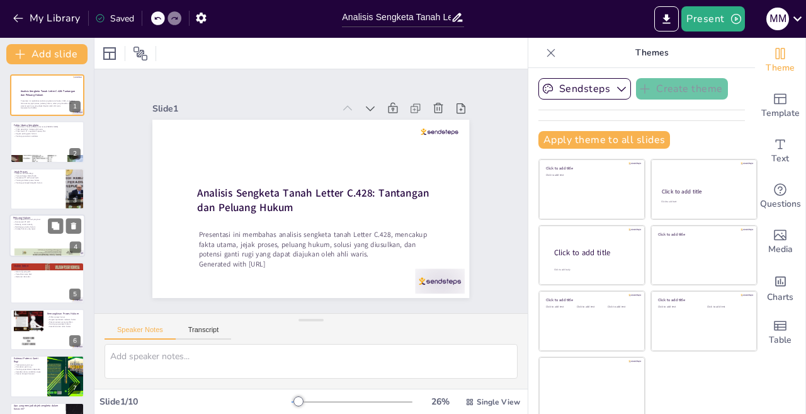
checkbox input "true"
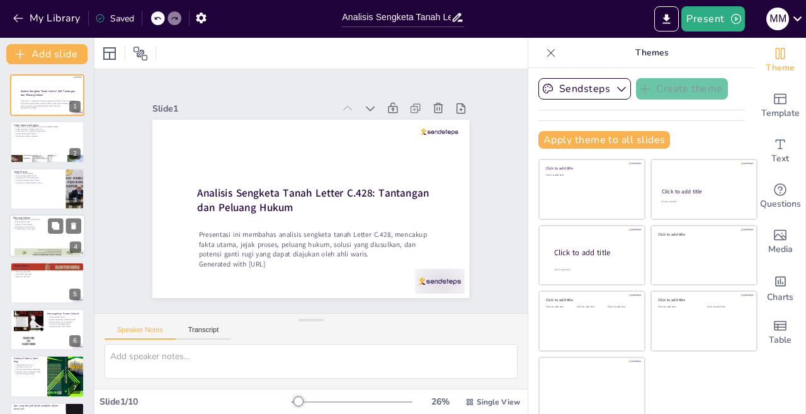
checkbox input "true"
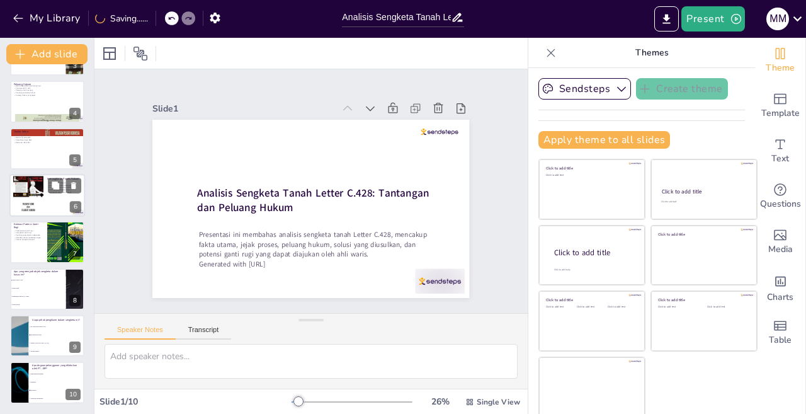
checkbox input "true"
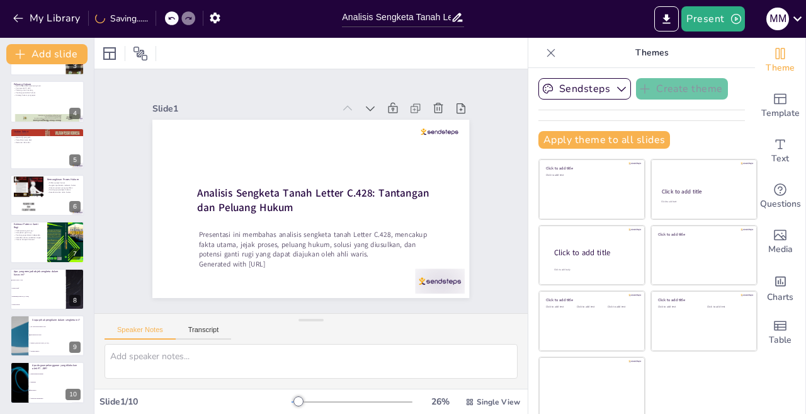
checkbox input "true"
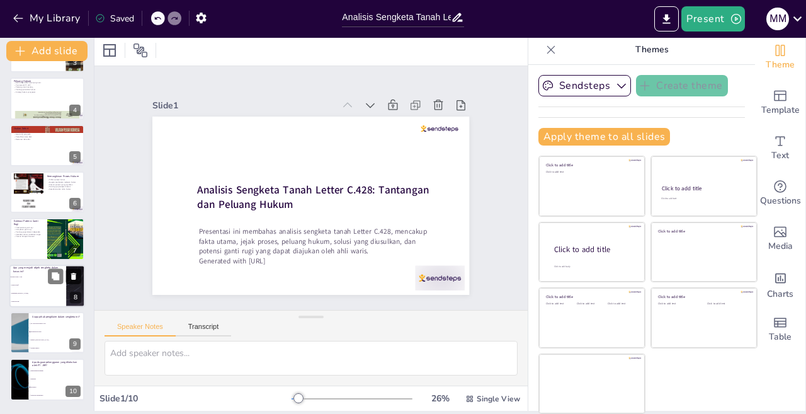
checkbox input "true"
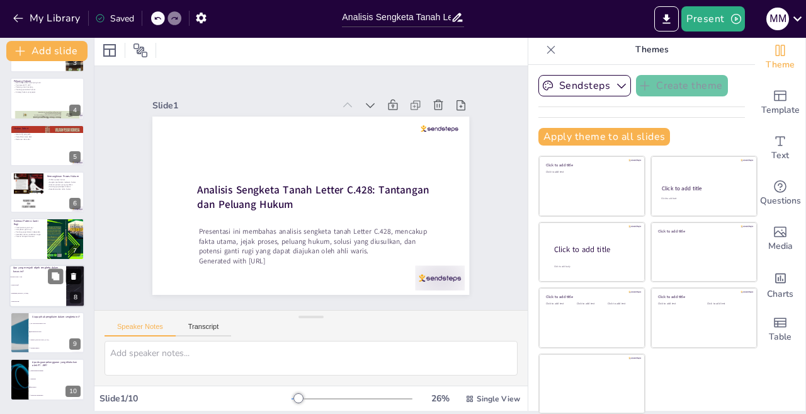
checkbox input "true"
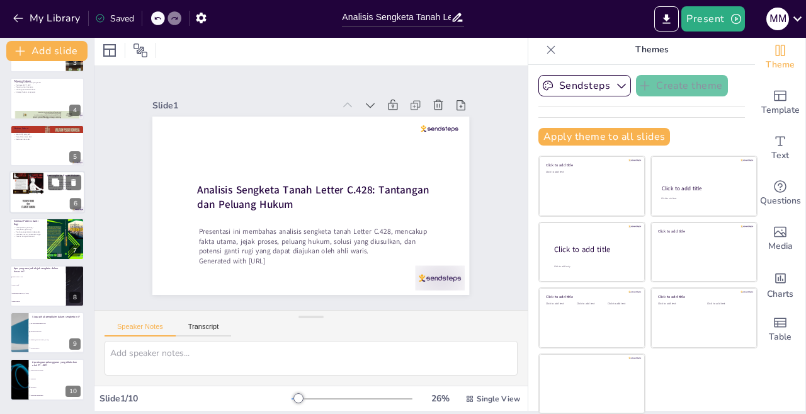
checkbox input "true"
click at [57, 190] on div at bounding box center [47, 192] width 76 height 43
type textarea "Pilihan untuk melanjutkan ke proses hukum dapat menjadi langkah yang diperlukan…"
checkbox input "true"
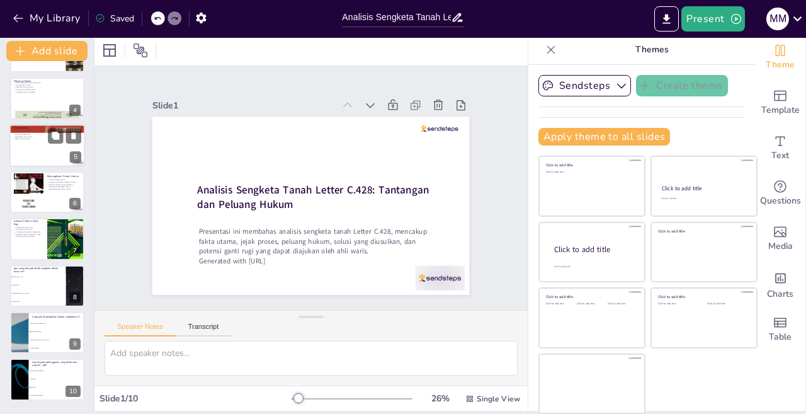
checkbox input "true"
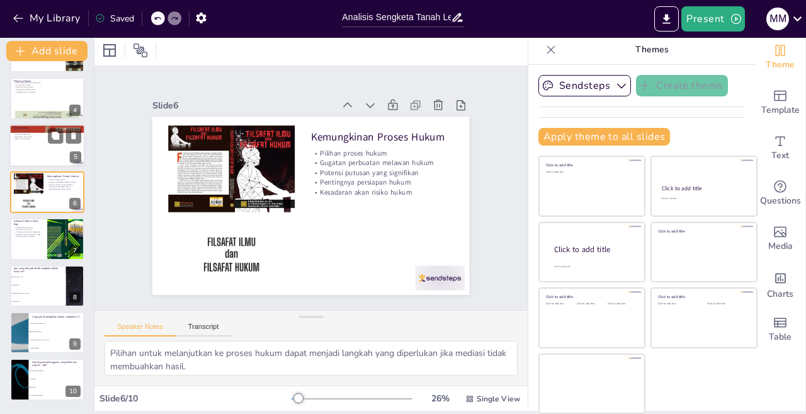
scroll to position [90, 0]
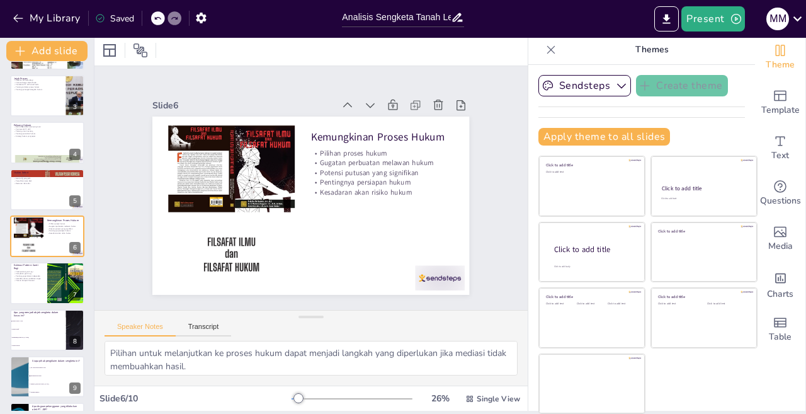
checkbox input "true"
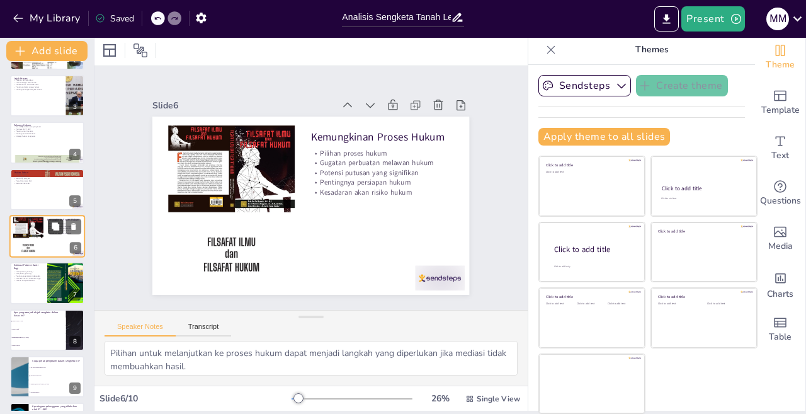
checkbox input "true"
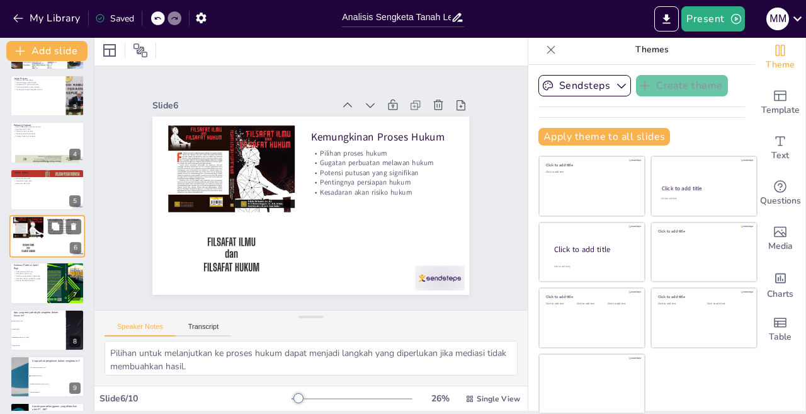
checkbox input "true"
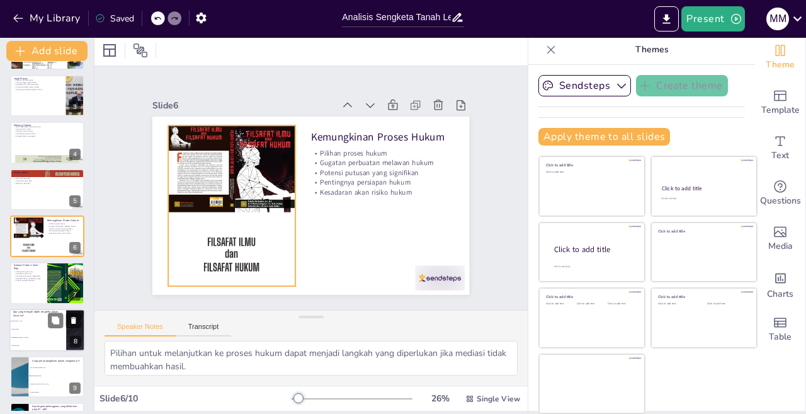
checkbox input "true"
click at [26, 275] on p "Pentingnya penilaian independen" at bounding box center [29, 276] width 30 height 3
type textarea "Total potensi ganti rugi yang besar menunjukkan dampak finansial dari sengketa …"
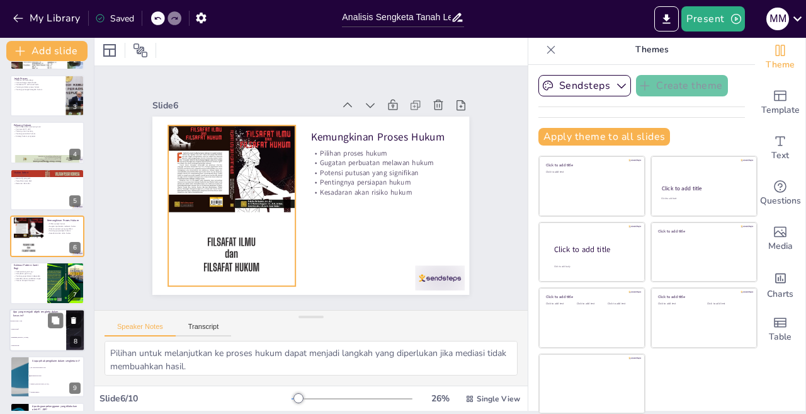
checkbox input "true"
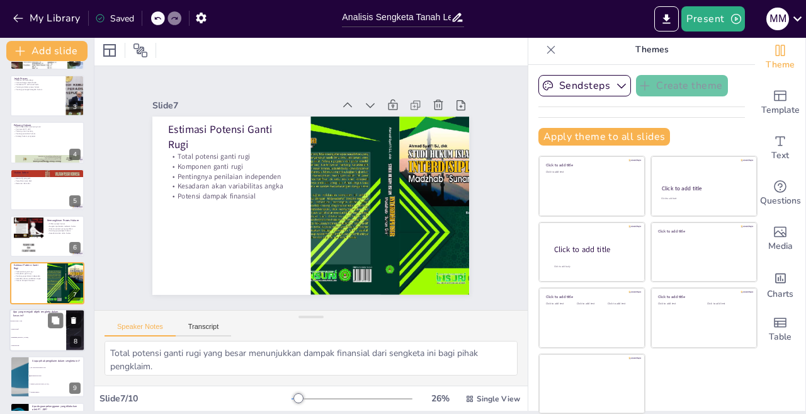
checkbox input "true"
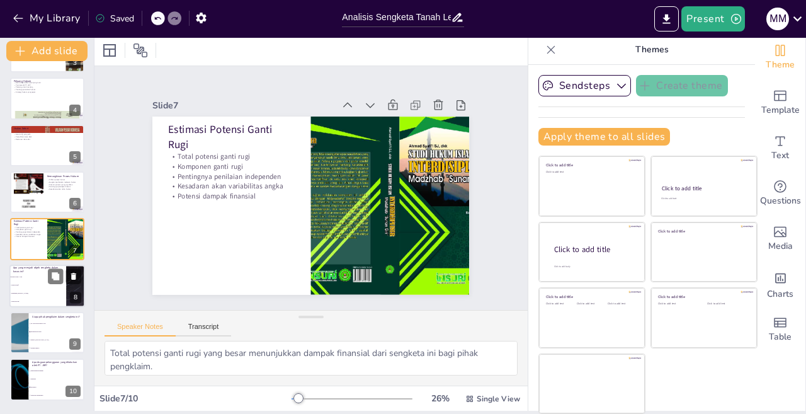
checkbox input "true"
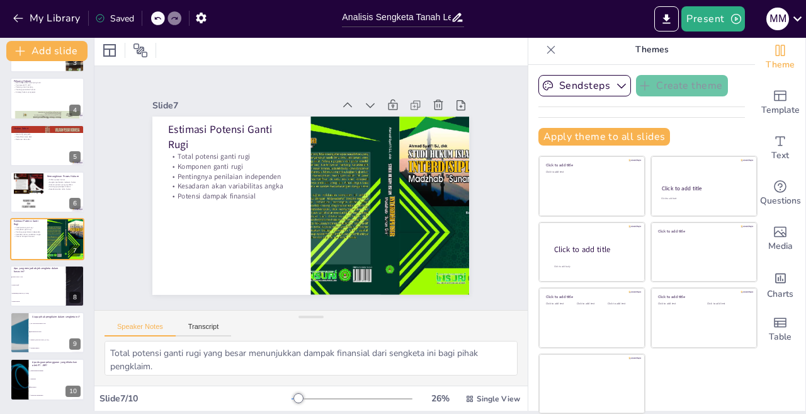
checkbox input "true"
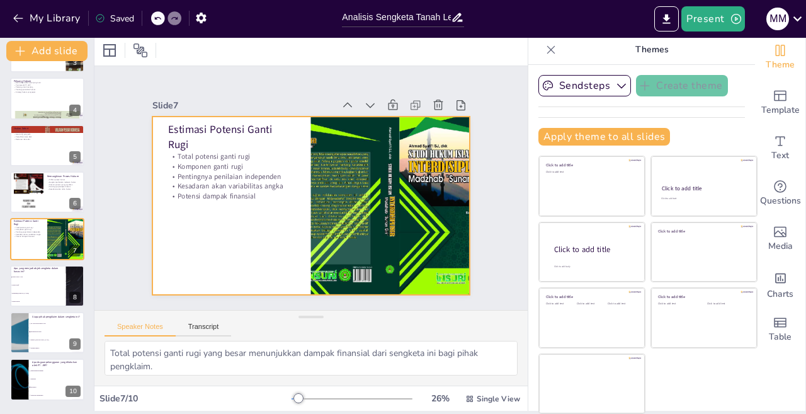
checkbox input "true"
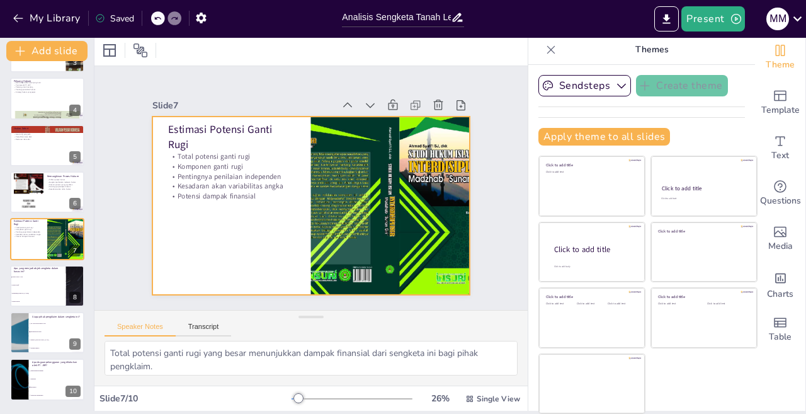
checkbox input "true"
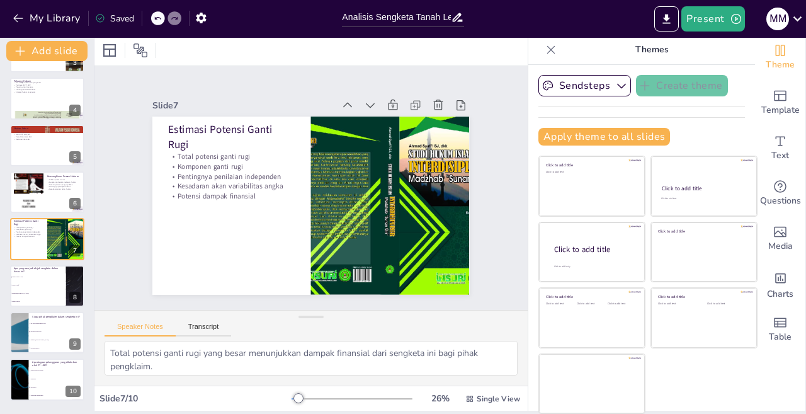
checkbox input "true"
